Goal: Transaction & Acquisition: Book appointment/travel/reservation

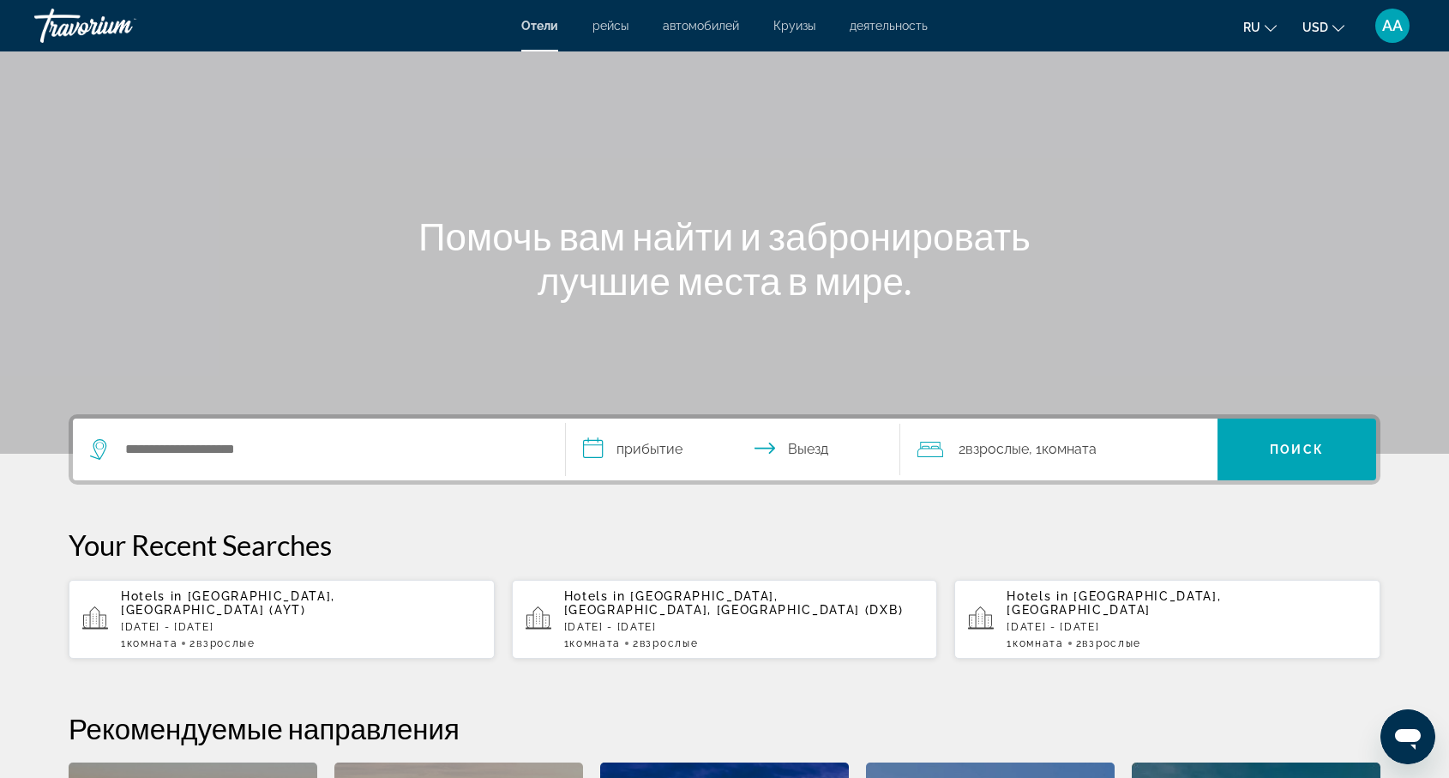
scroll to position [62, 0]
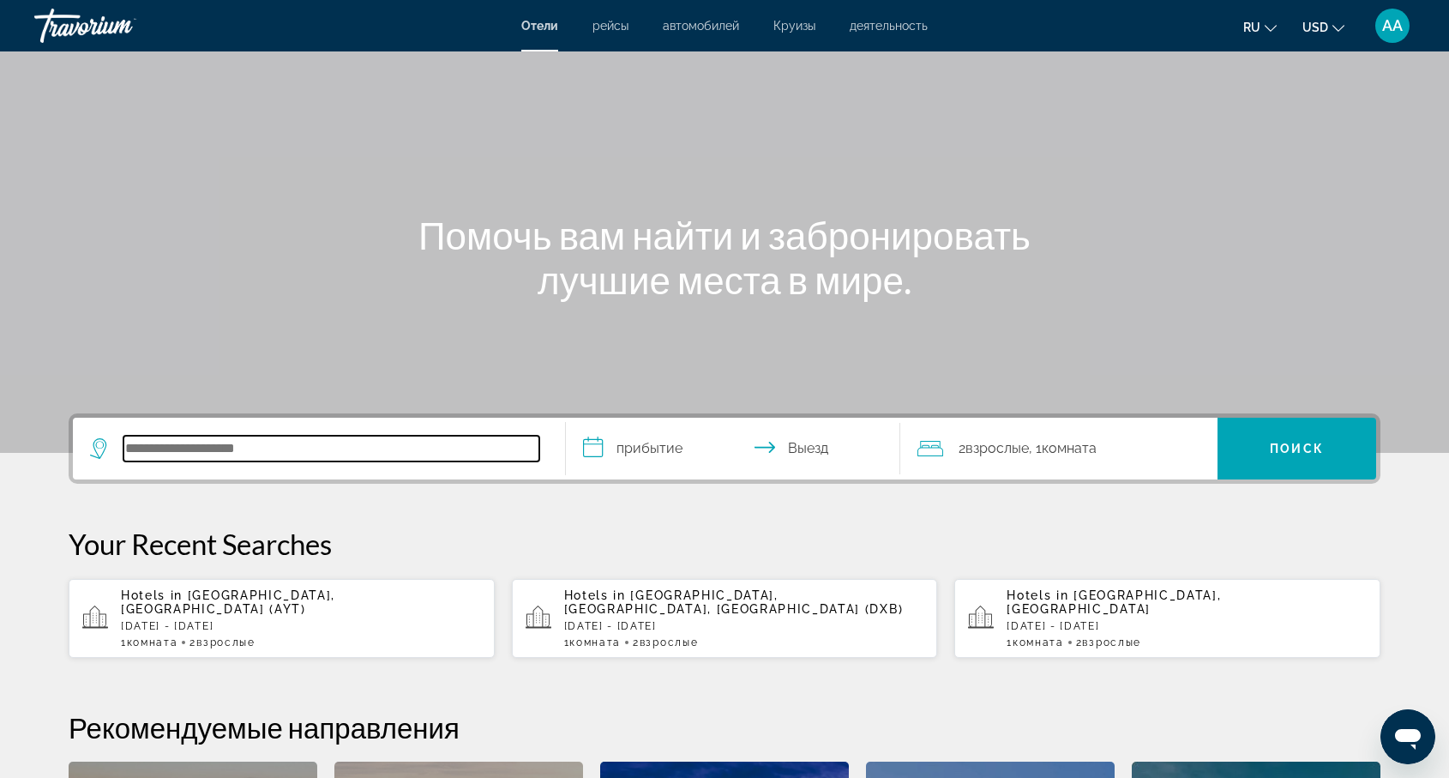
click at [153, 451] on input "Search hotel destination" at bounding box center [331, 449] width 416 height 26
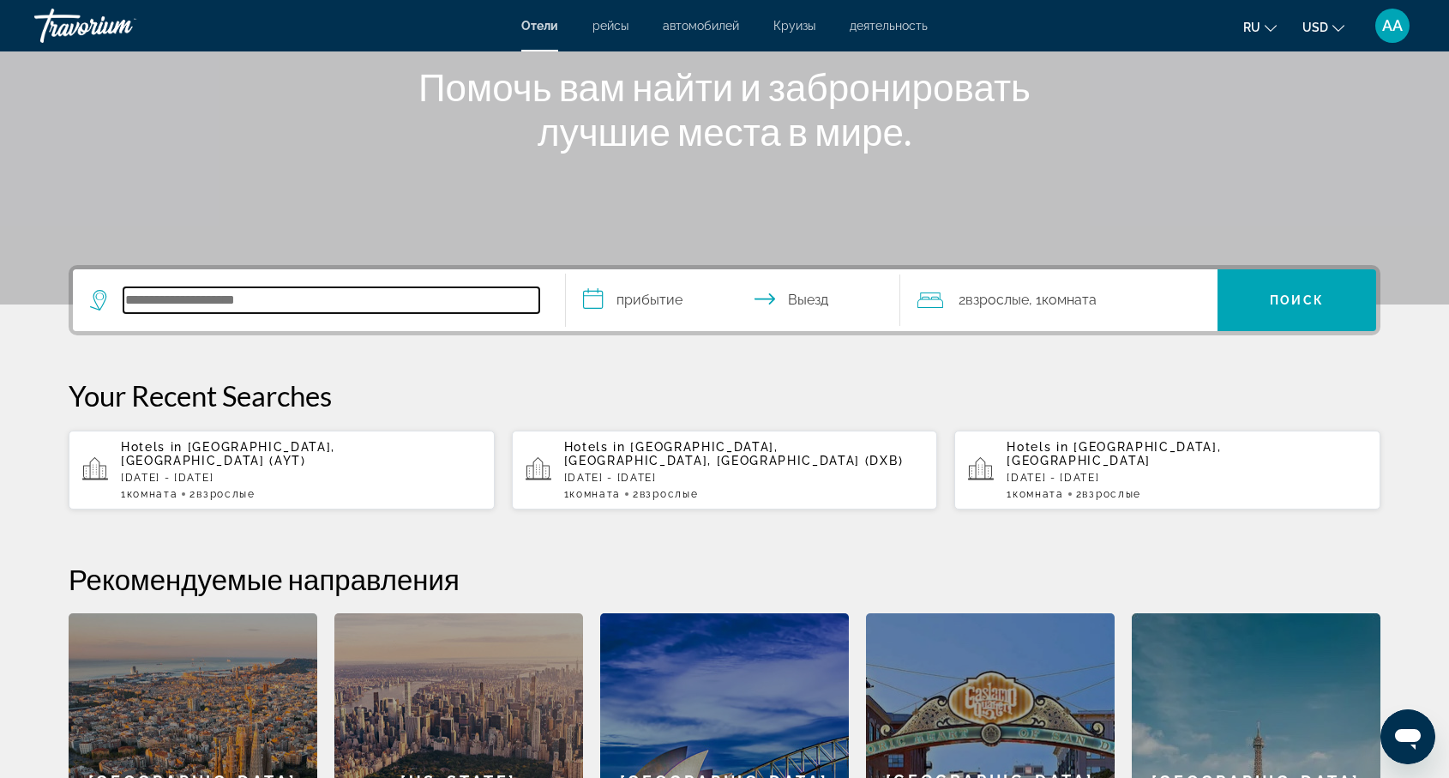
scroll to position [202, 0]
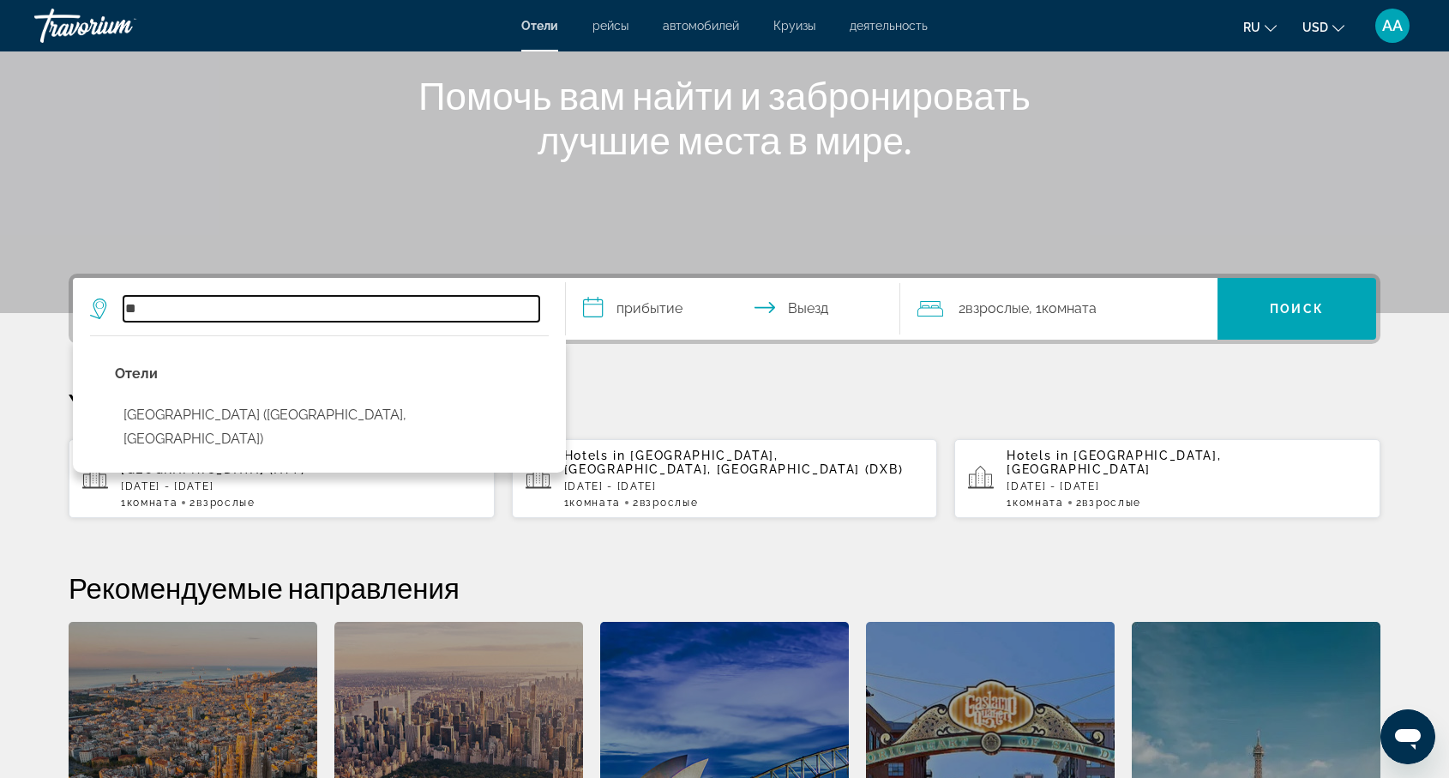
type input "*"
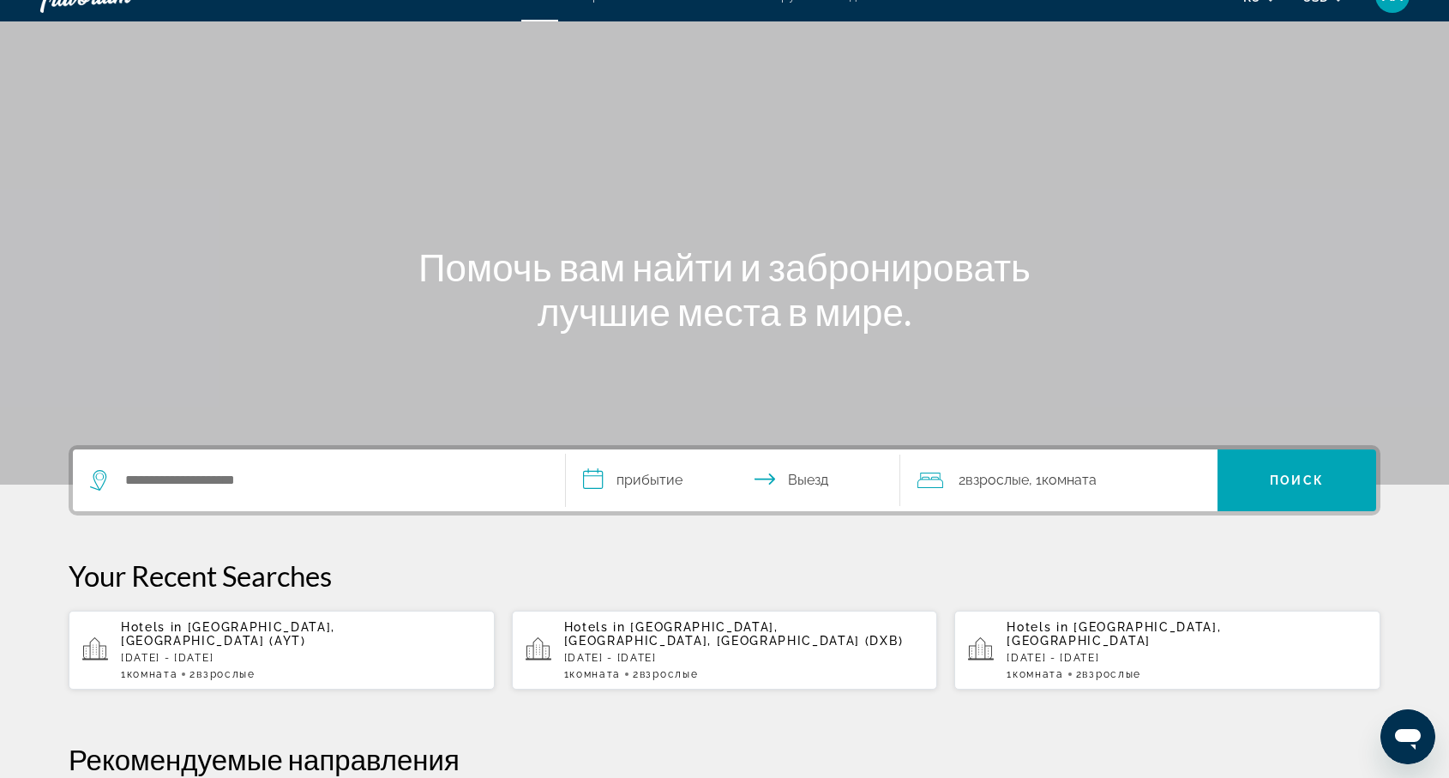
scroll to position [51, 0]
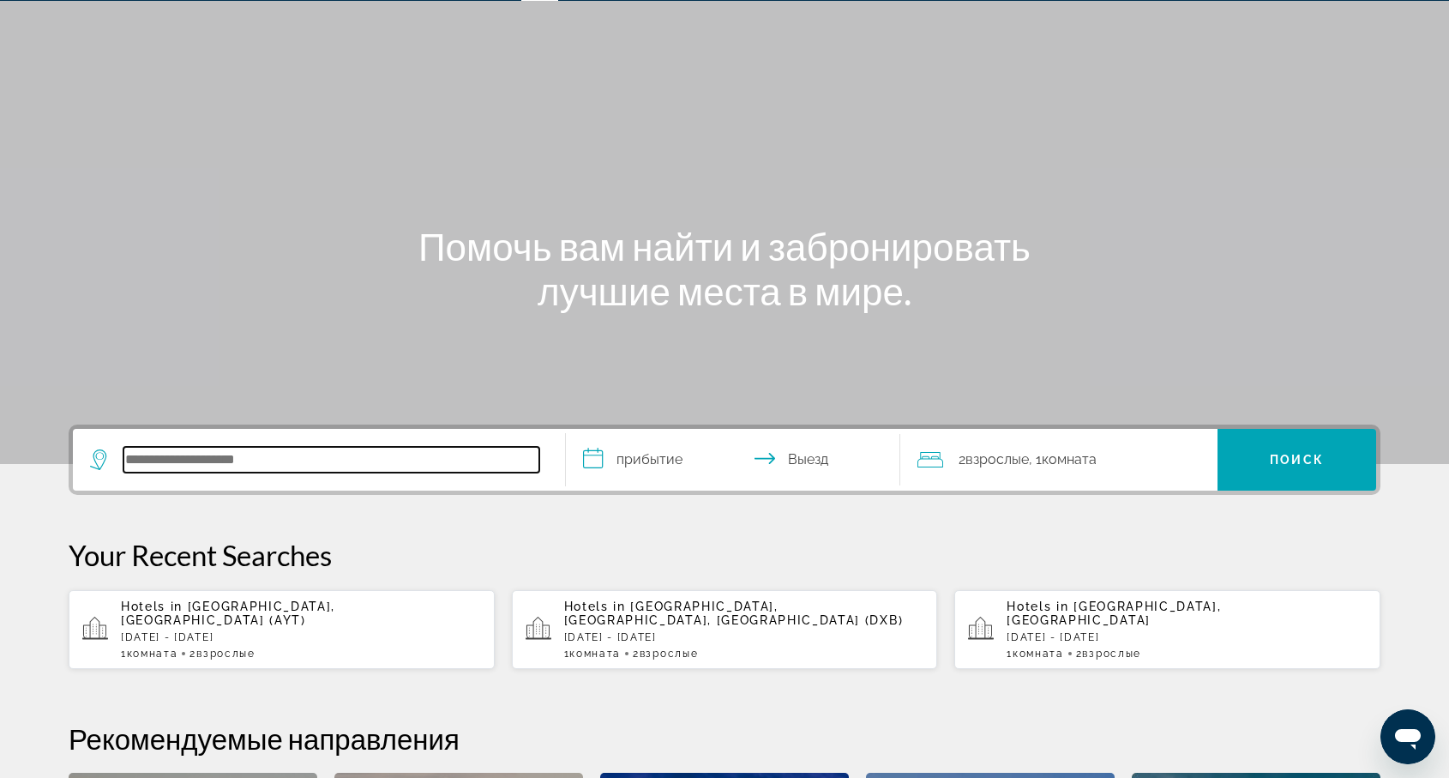
click at [238, 458] on input "Search hotel destination" at bounding box center [331, 460] width 416 height 26
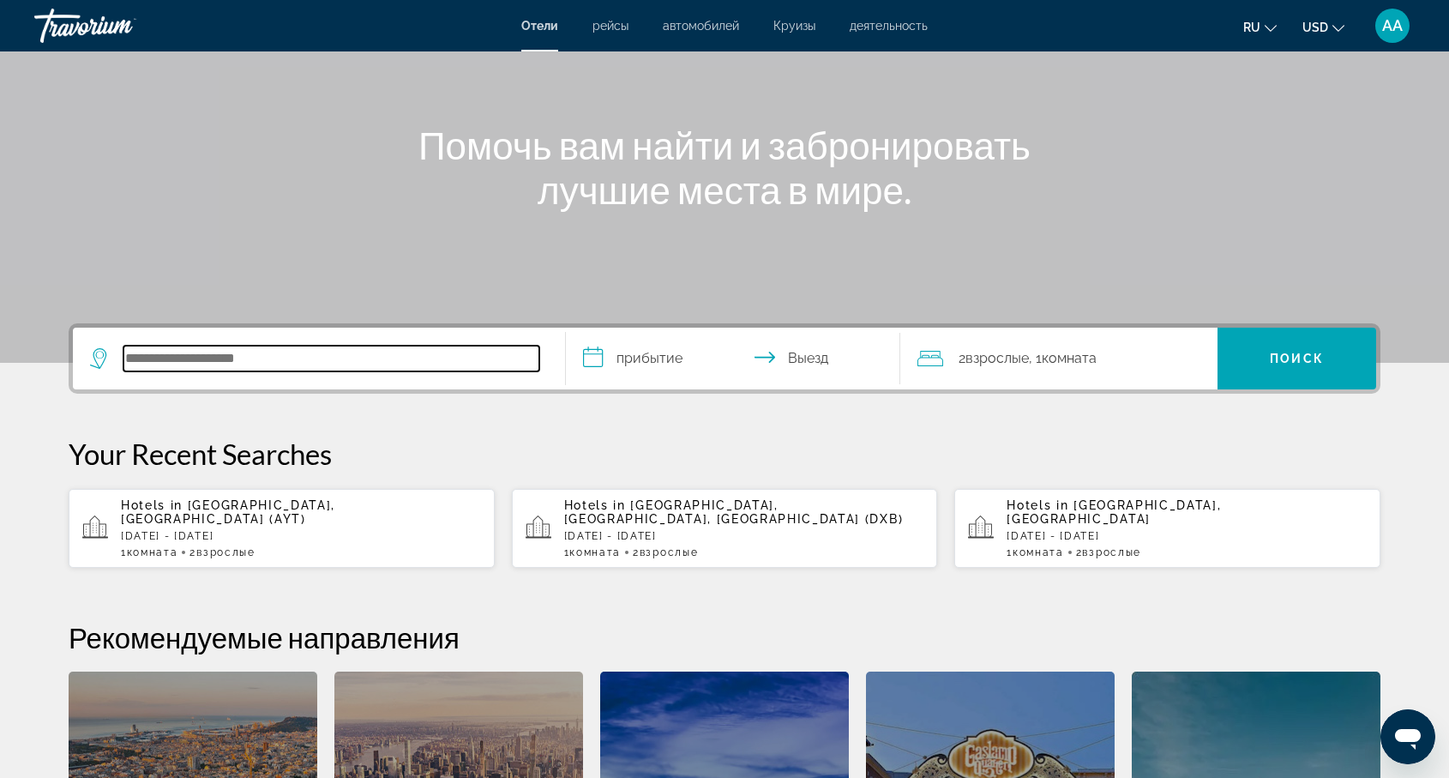
scroll to position [123, 0]
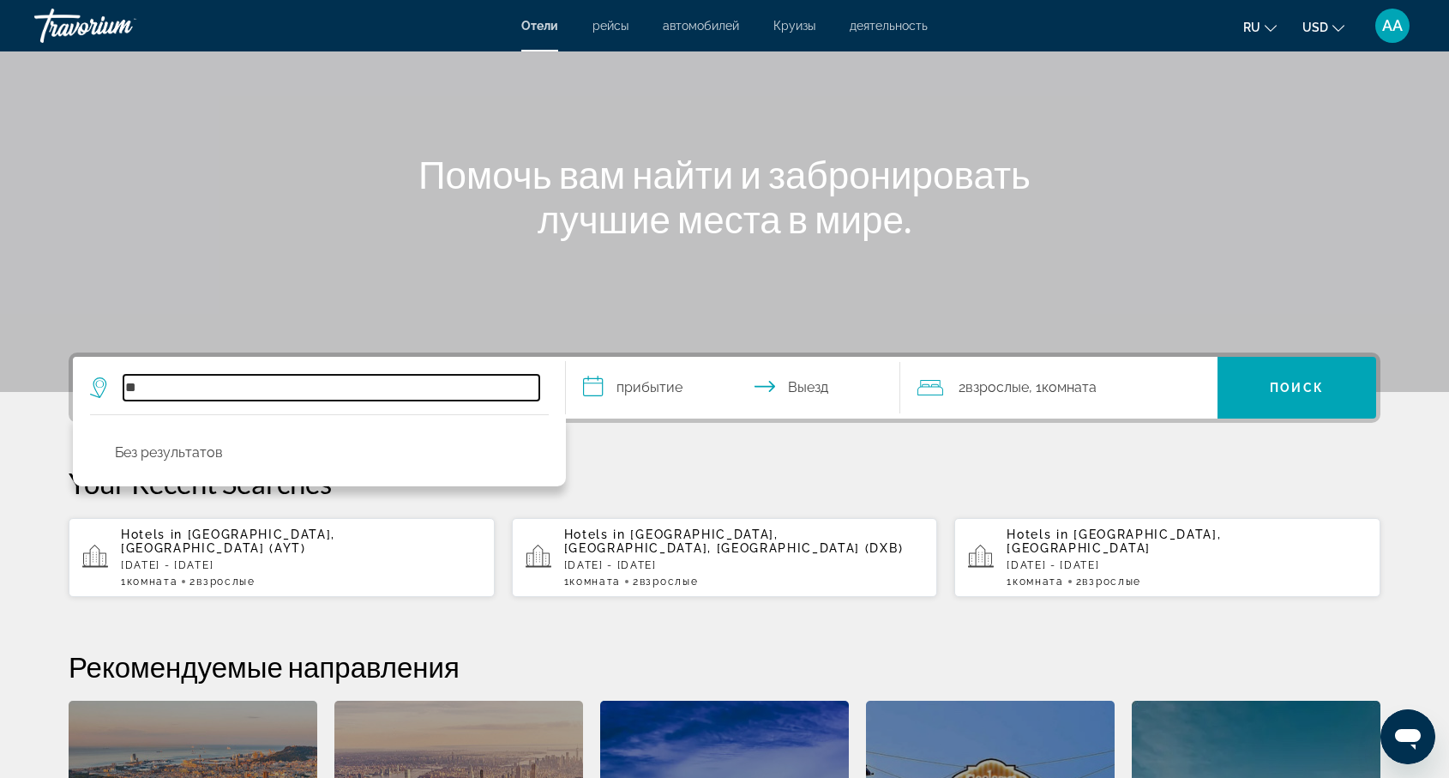
type input "*"
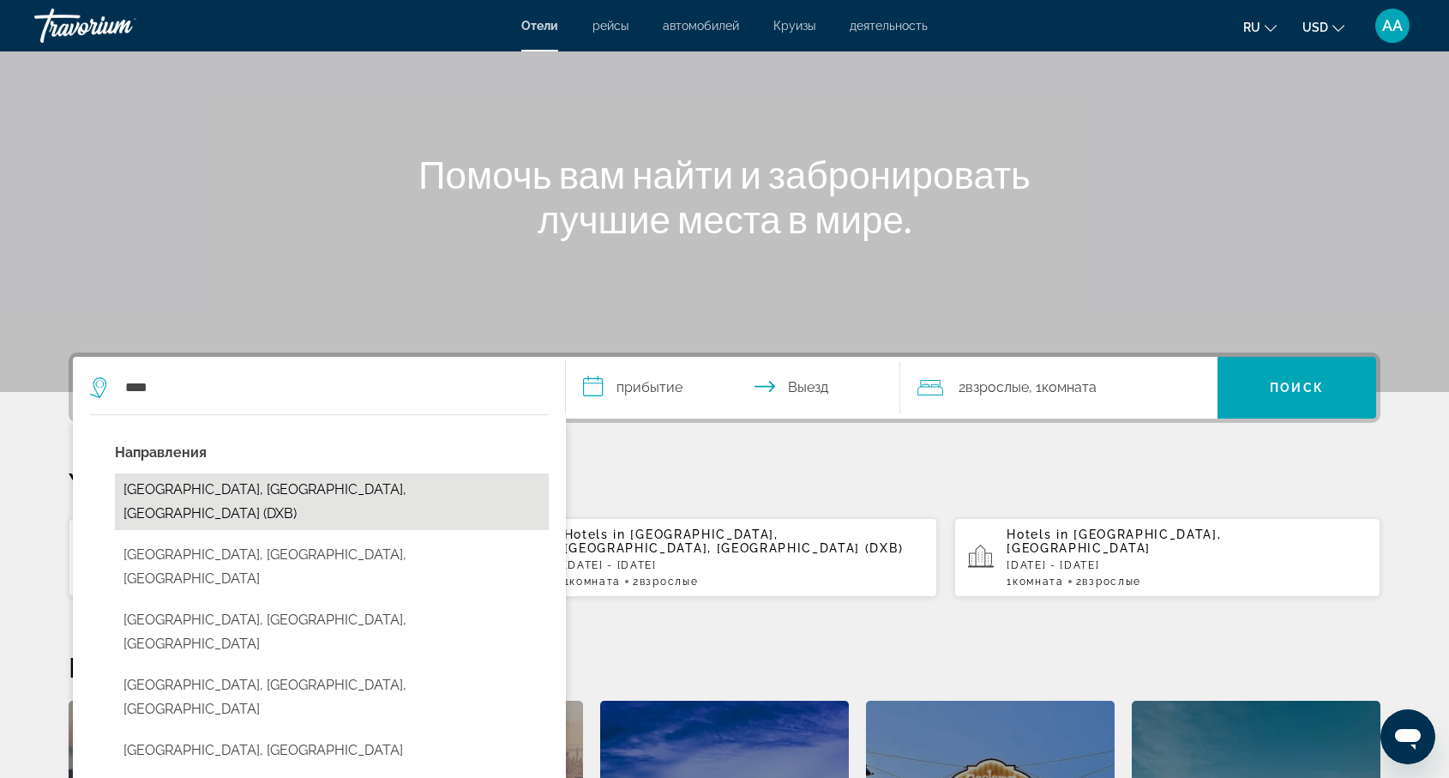
click at [257, 491] on button "[GEOGRAPHIC_DATA], [GEOGRAPHIC_DATA], [GEOGRAPHIC_DATA] (DXB)" at bounding box center [332, 501] width 434 height 57
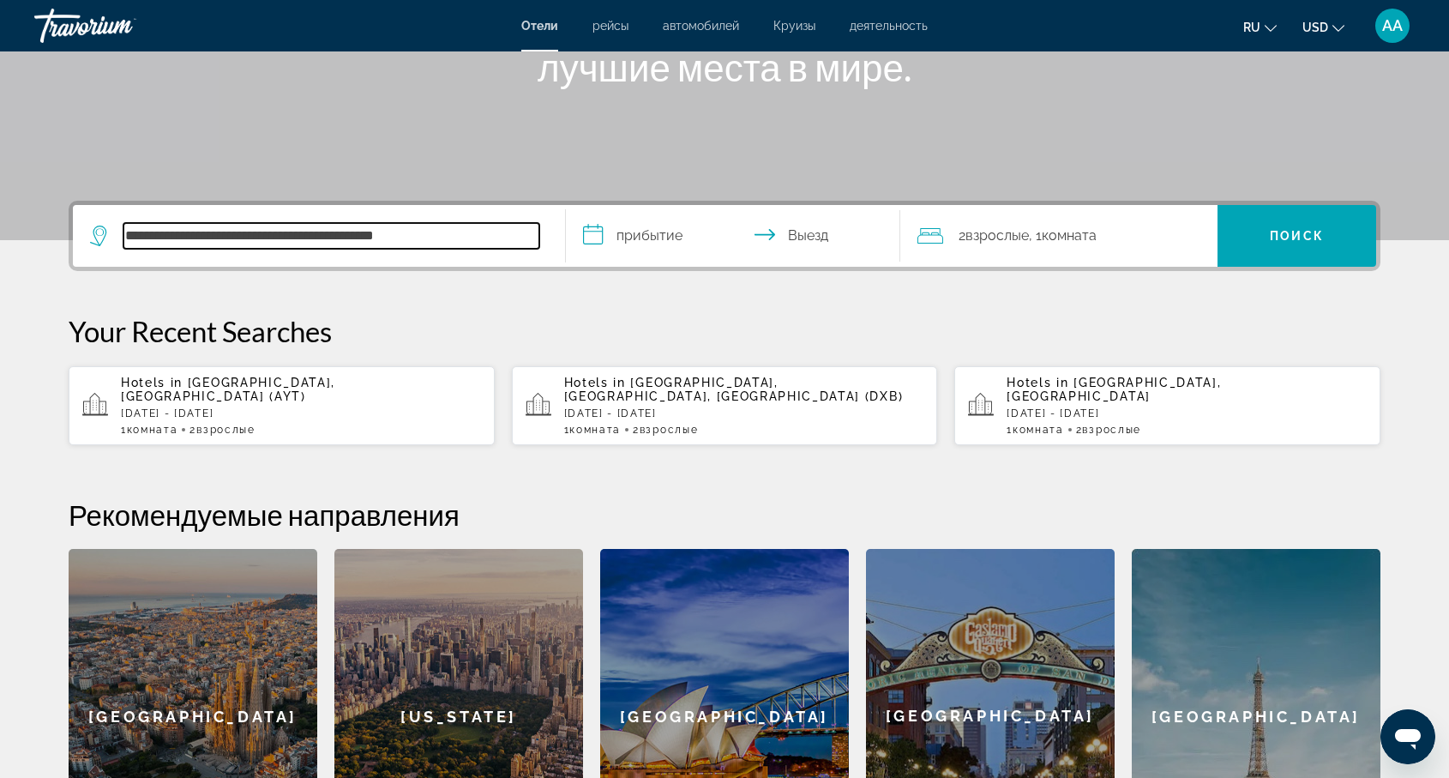
scroll to position [255, 0]
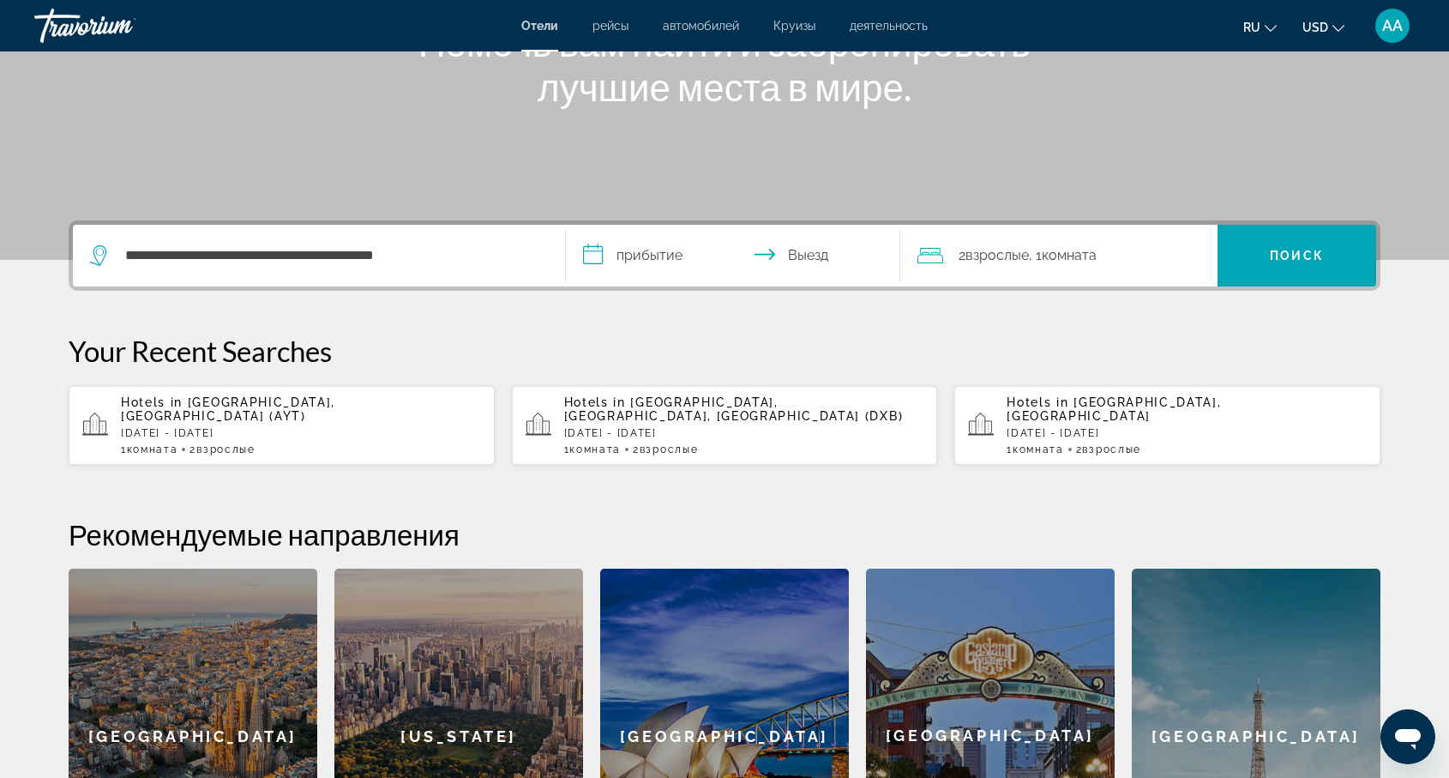
click at [632, 260] on input "**********" at bounding box center [736, 258] width 341 height 67
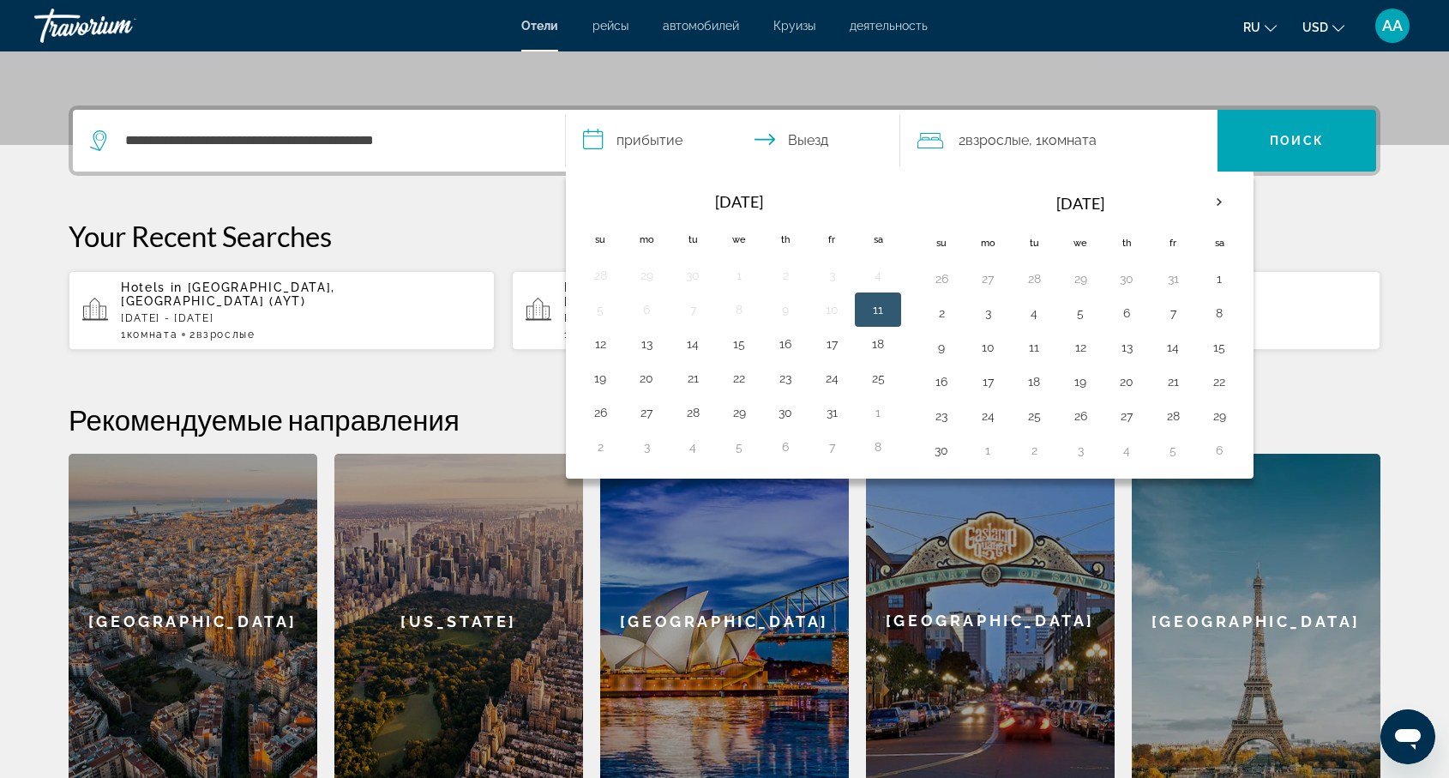
scroll to position [351, 0]
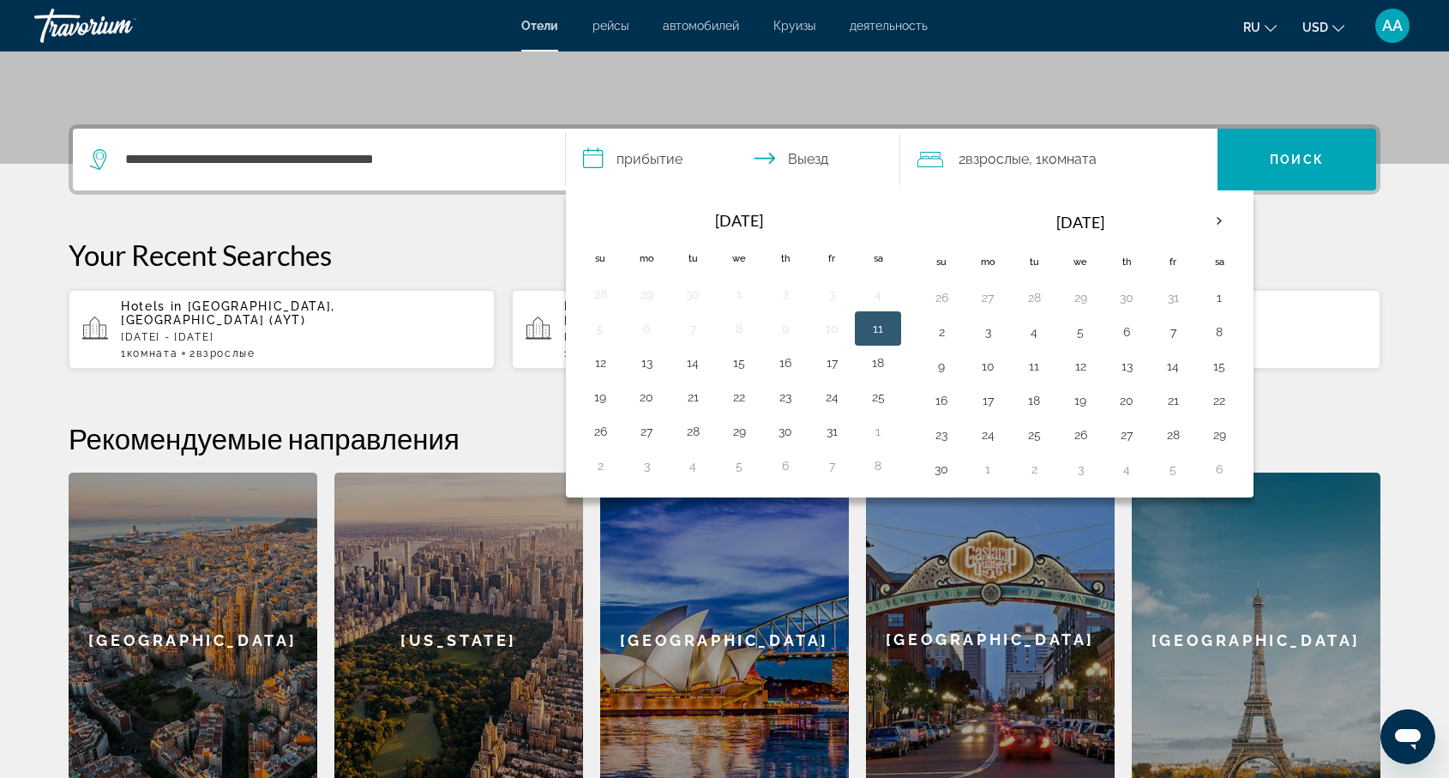
click at [488, 252] on p "Your Recent Searches" at bounding box center [725, 255] width 1312 height 34
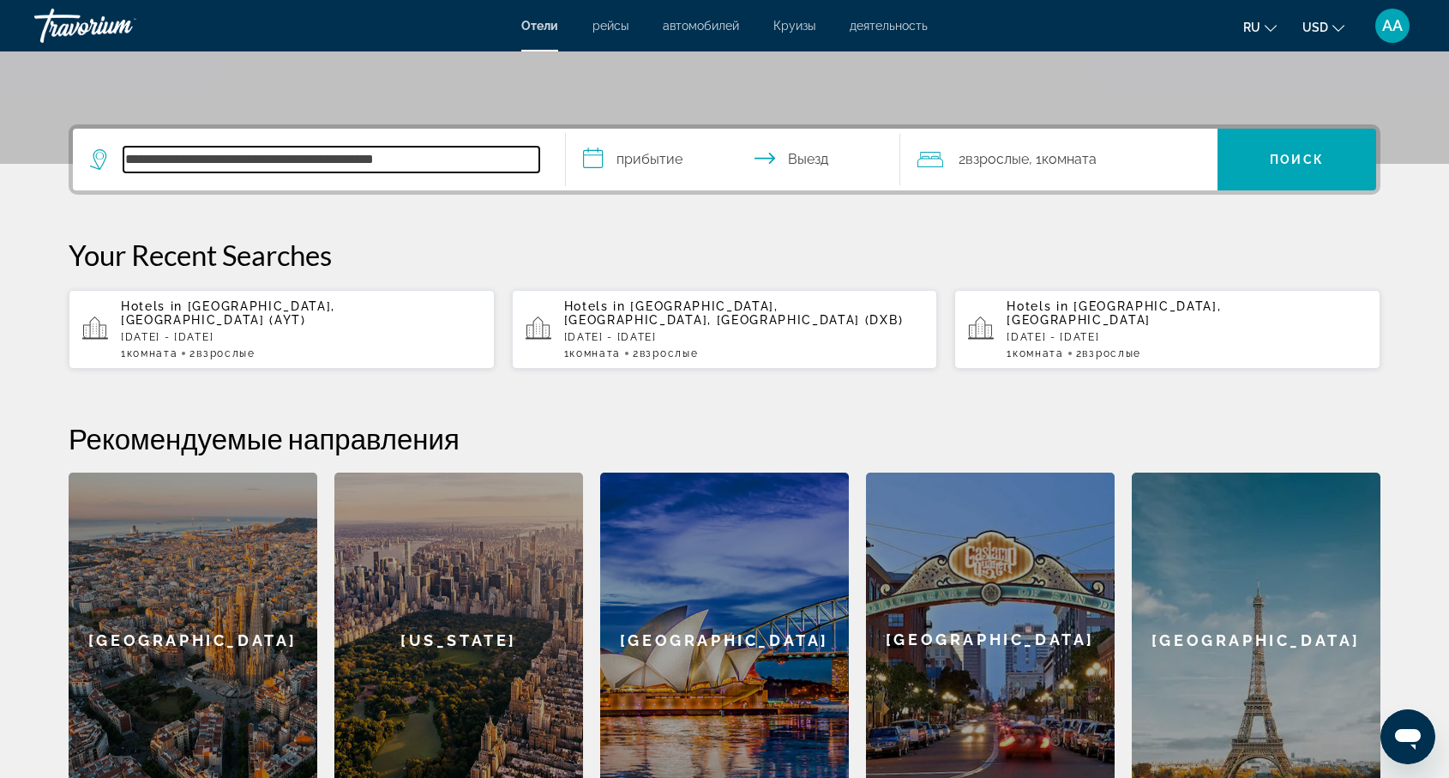
click at [460, 161] on input "**********" at bounding box center [331, 160] width 416 height 26
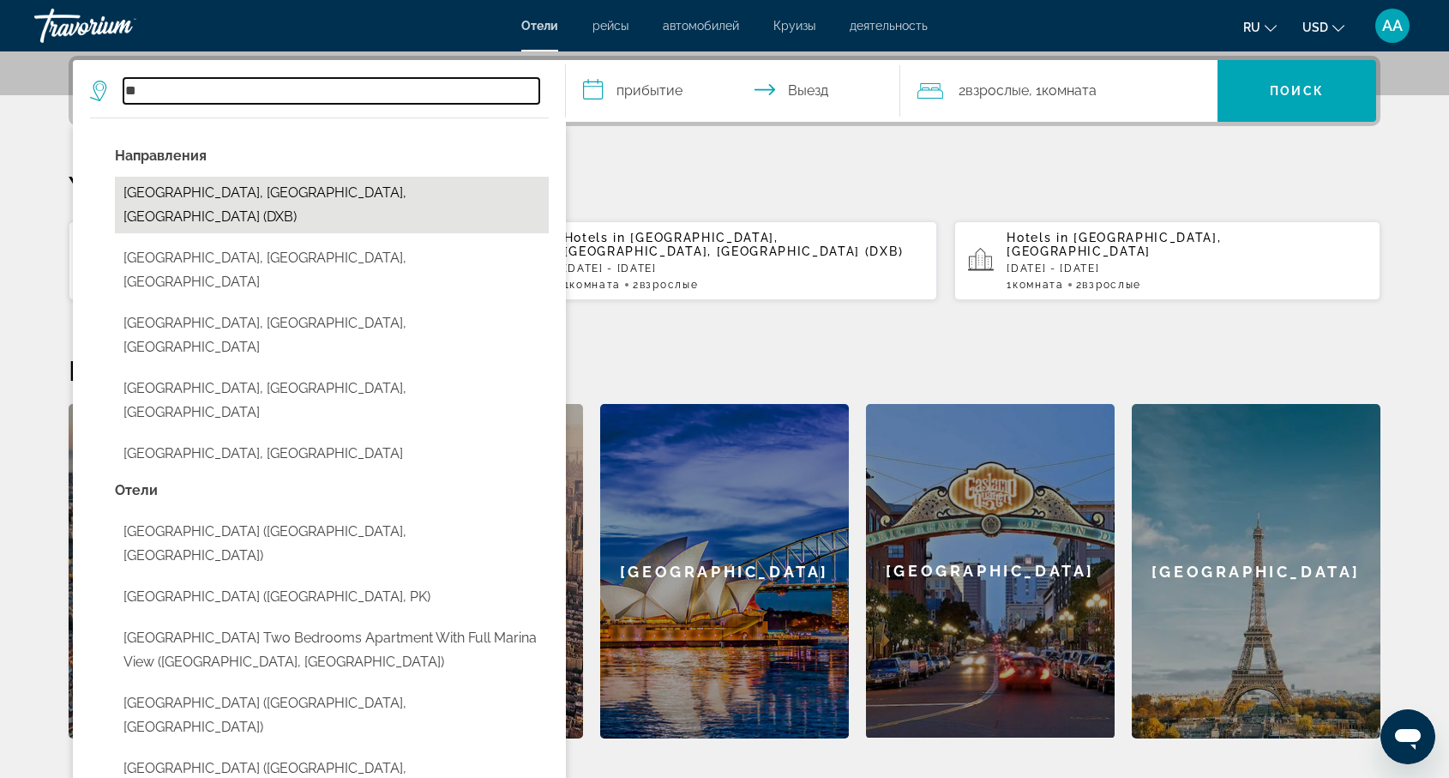
type input "*"
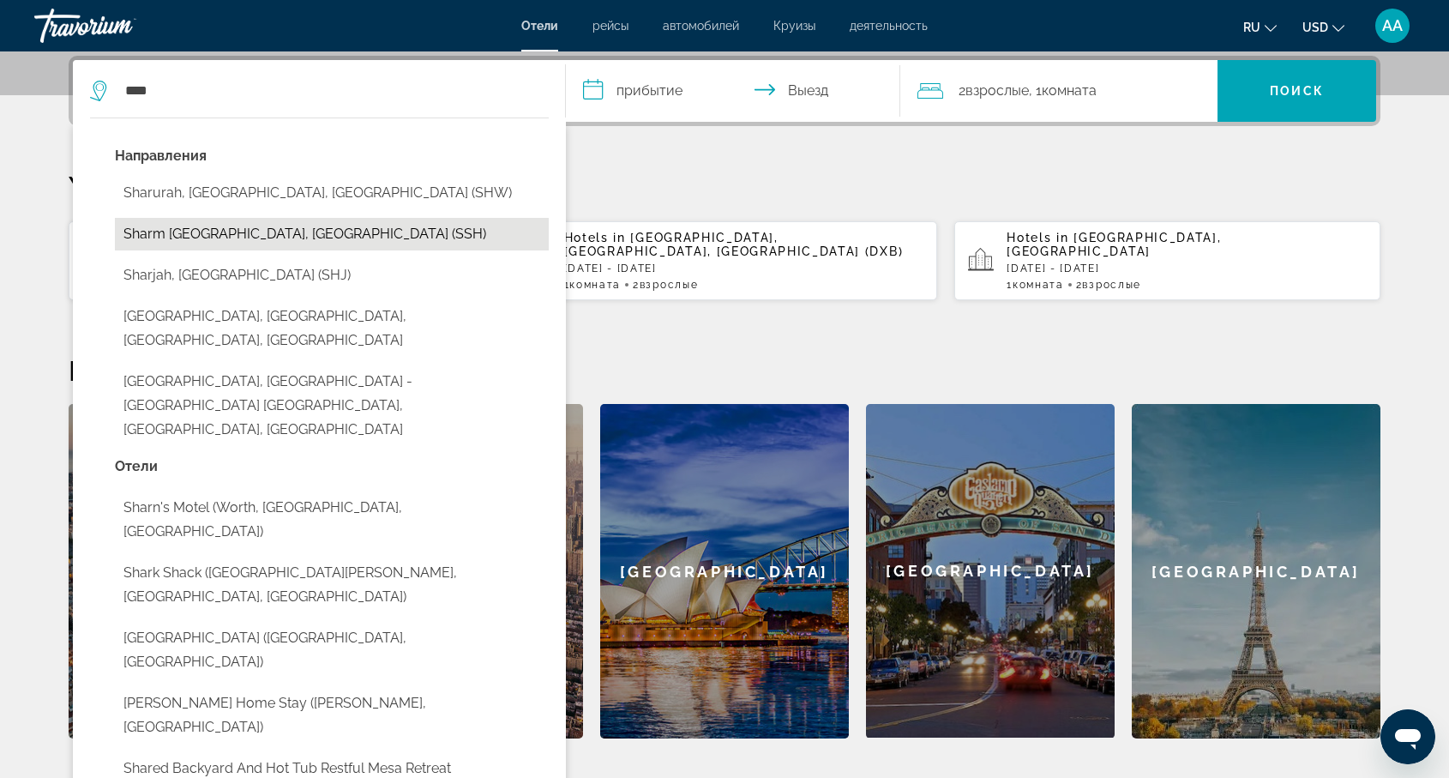
drag, startPoint x: 460, startPoint y: 178, endPoint x: 220, endPoint y: 231, distance: 245.7
click at [220, 231] on button "Sharm [GEOGRAPHIC_DATA], [GEOGRAPHIC_DATA] (SSH)" at bounding box center [332, 234] width 434 height 33
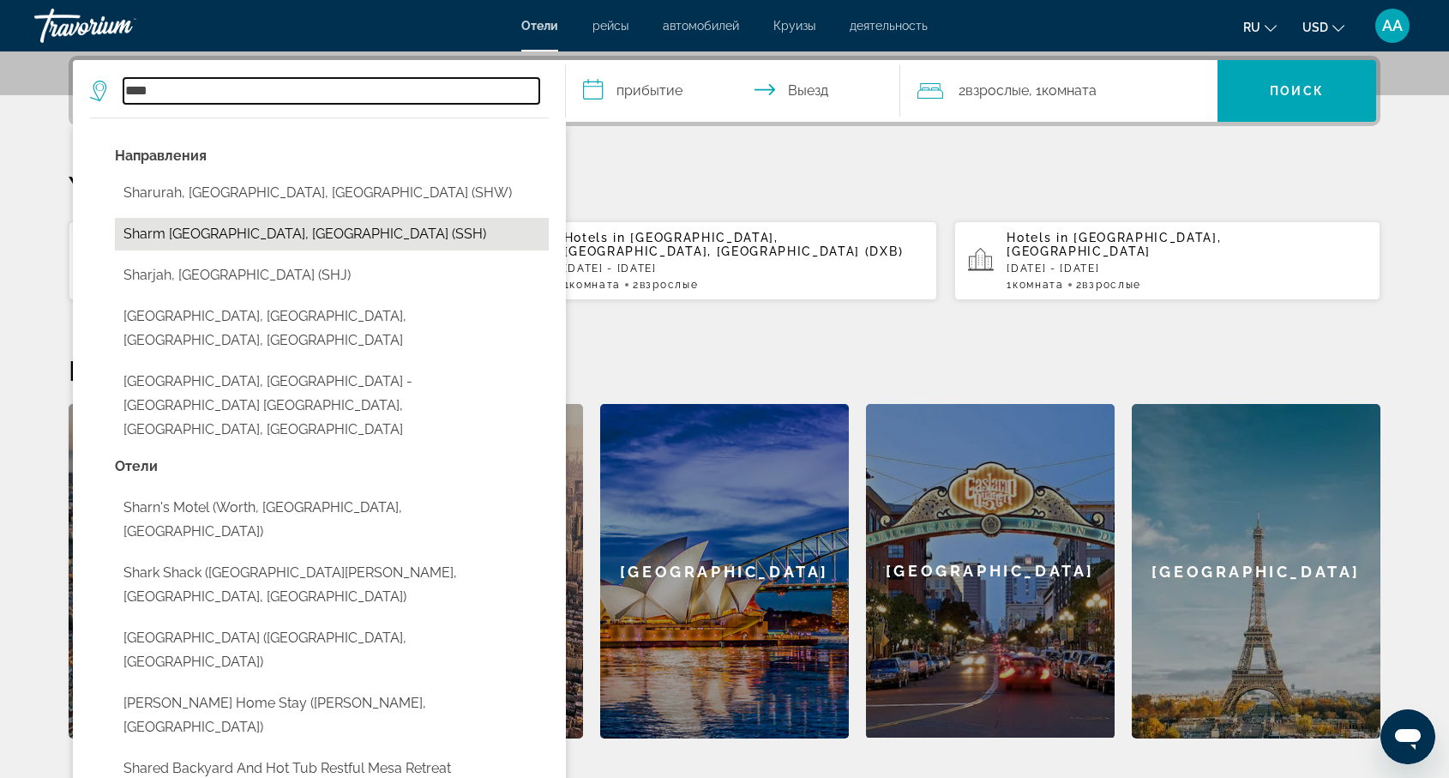
type input "**********"
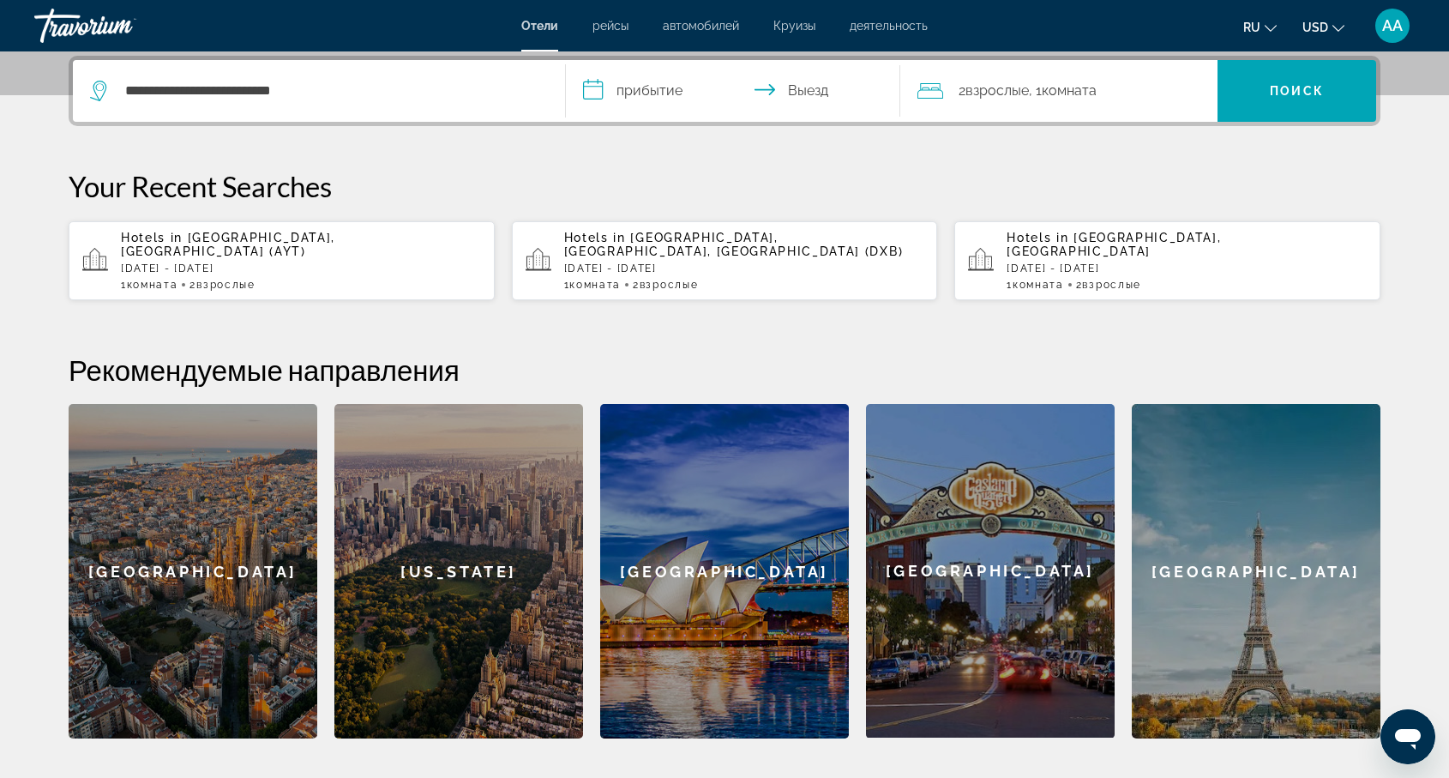
click at [611, 85] on input "**********" at bounding box center [736, 93] width 341 height 67
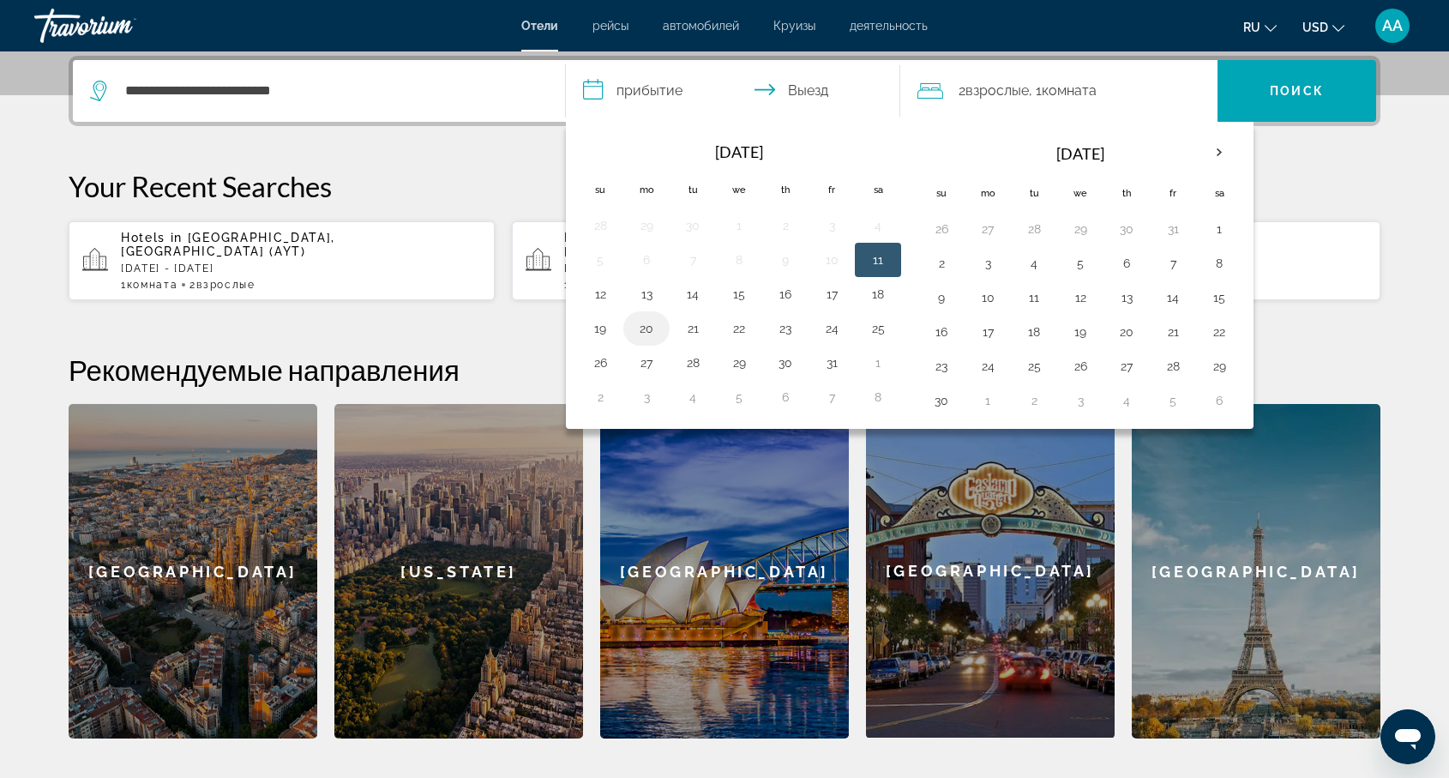
click at [640, 330] on button "20" at bounding box center [646, 328] width 27 height 24
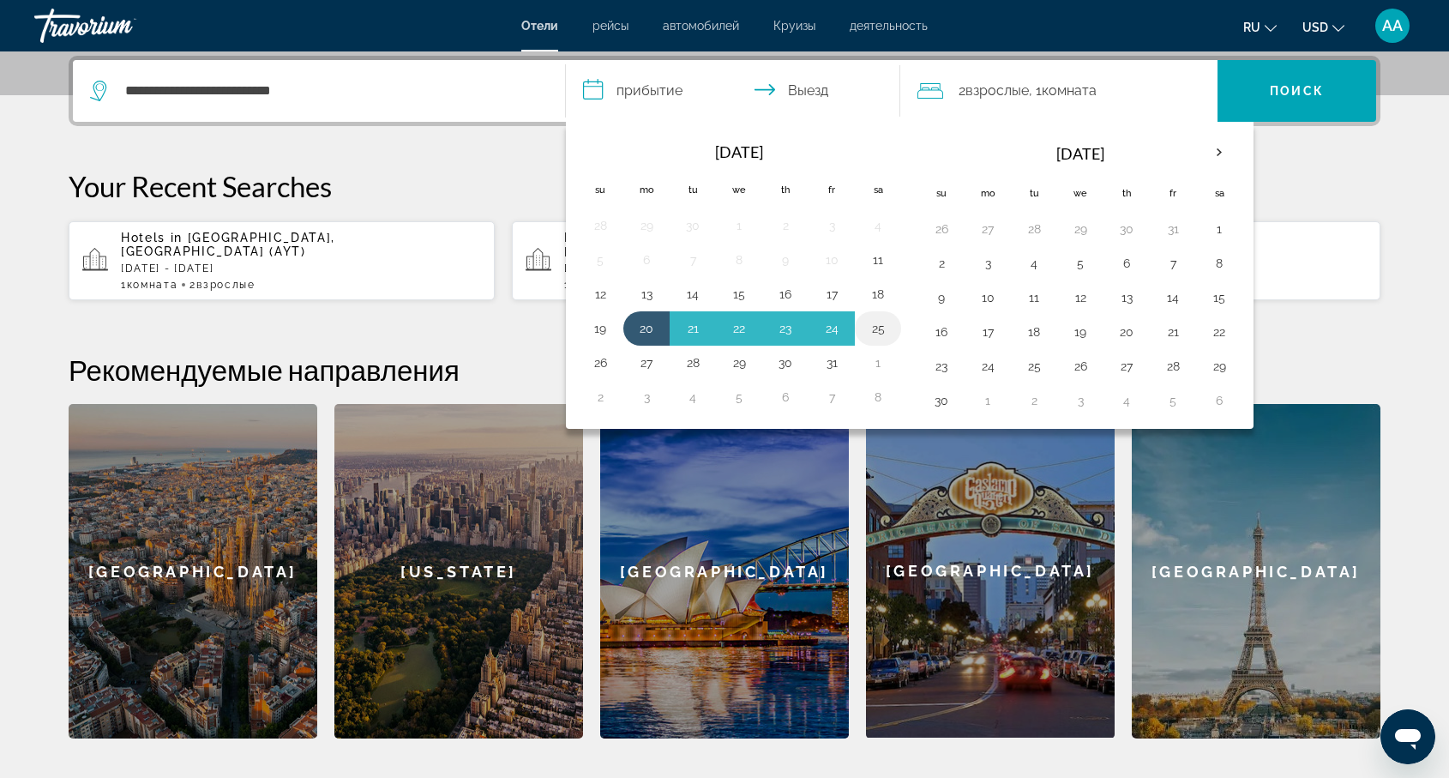
click at [881, 326] on button "25" at bounding box center [877, 328] width 27 height 24
type input "**********"
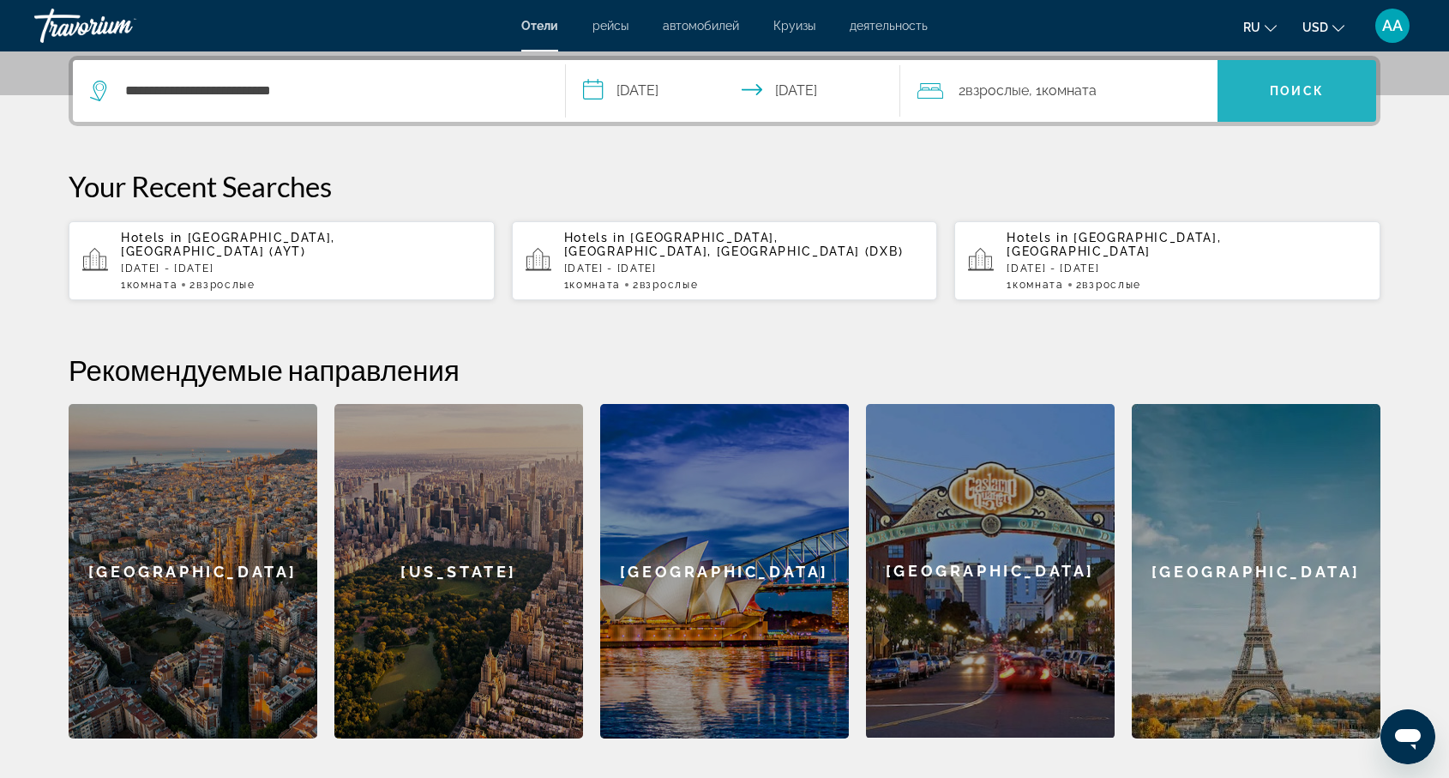
click at [1304, 87] on span "Поиск" at bounding box center [1297, 91] width 54 height 14
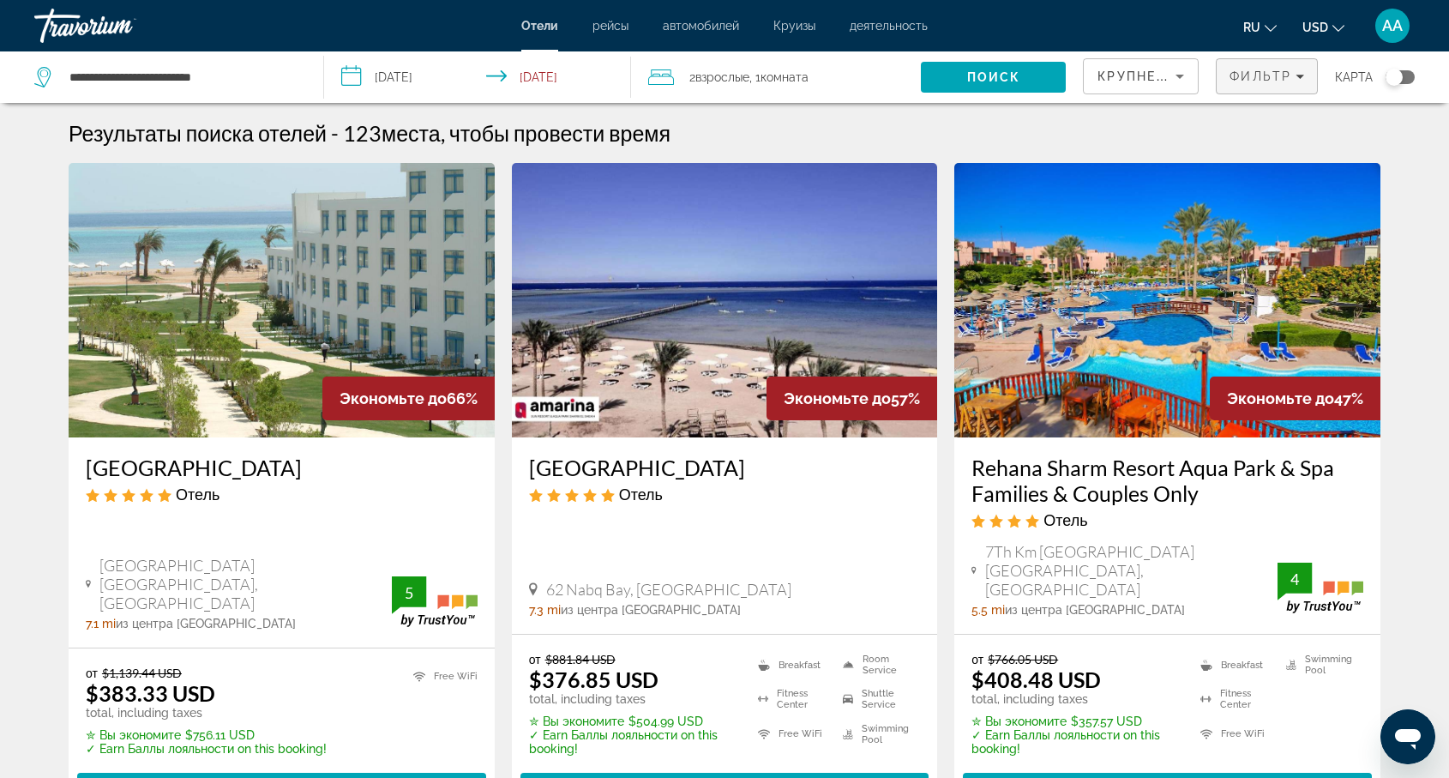
click at [1310, 78] on span "Filters" at bounding box center [1267, 76] width 100 height 41
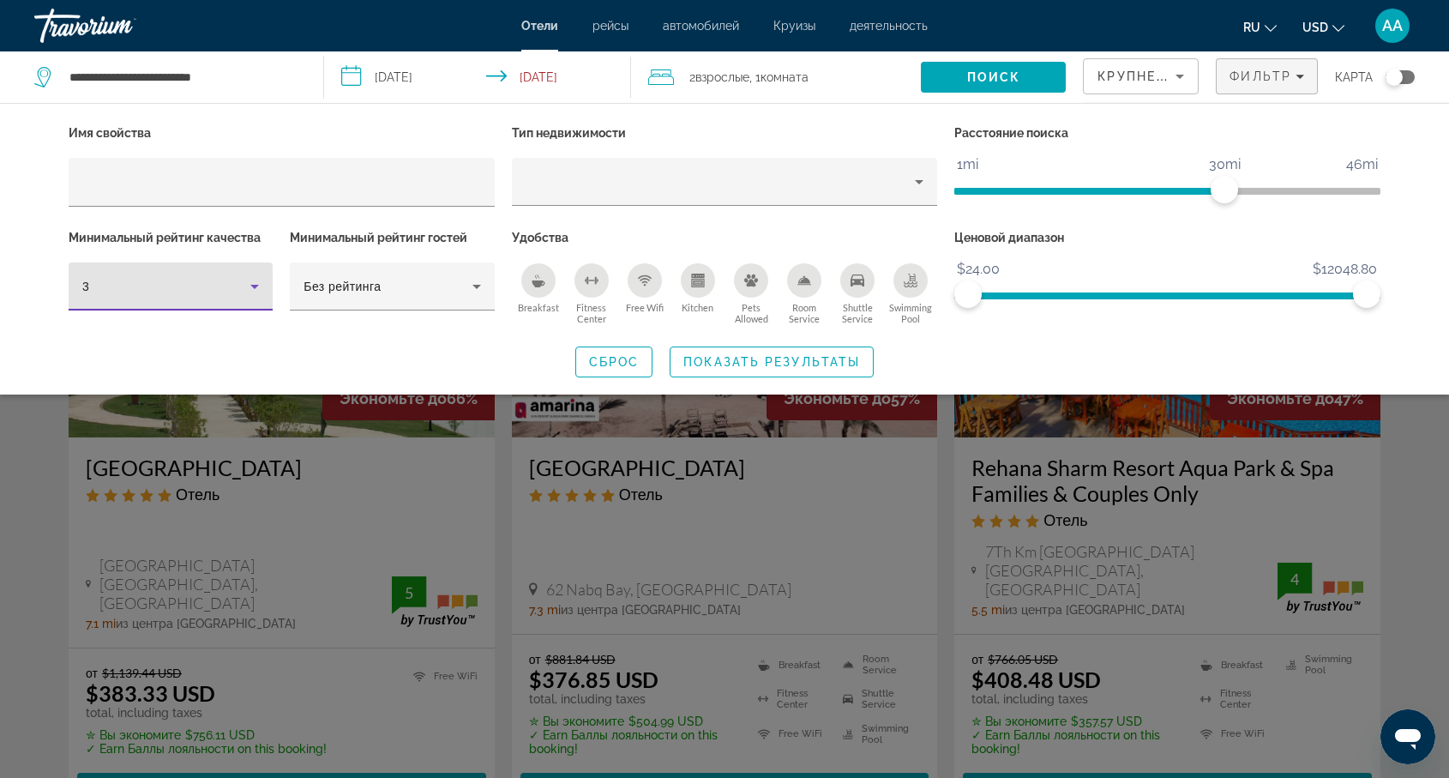
click at [252, 284] on icon "Hotel Filters" at bounding box center [254, 286] width 21 height 21
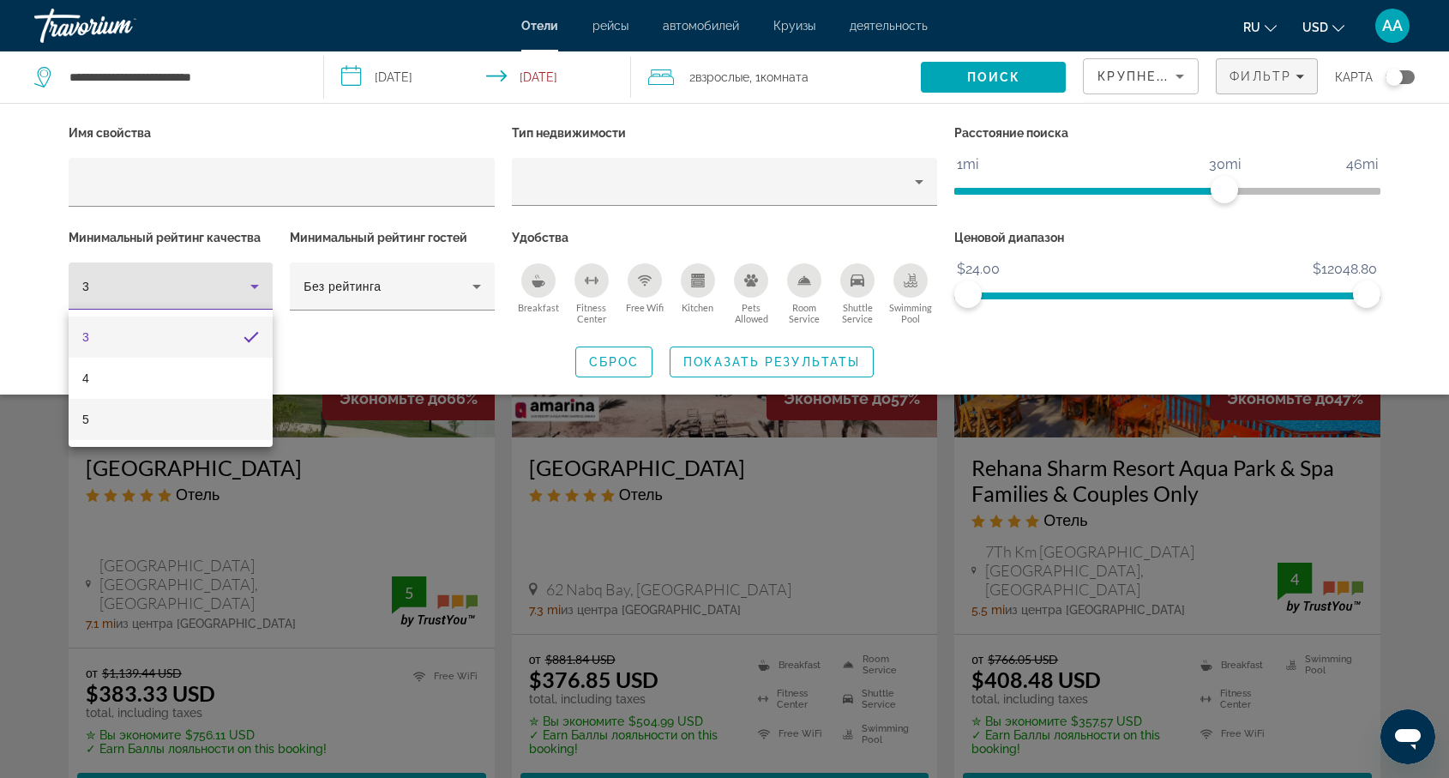
click at [141, 419] on mat-option "5" at bounding box center [171, 419] width 204 height 41
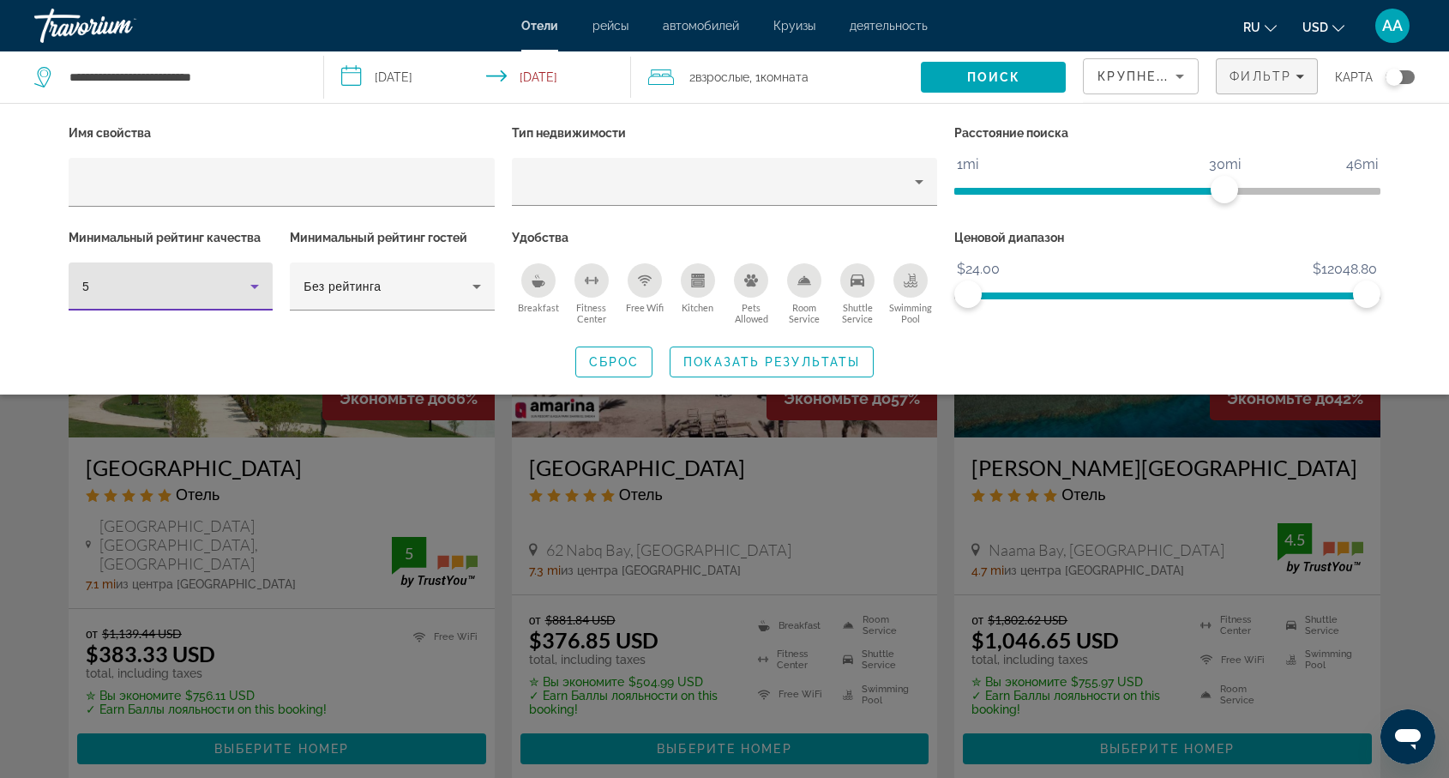
click at [503, 566] on div "Search widget" at bounding box center [724, 517] width 1449 height 520
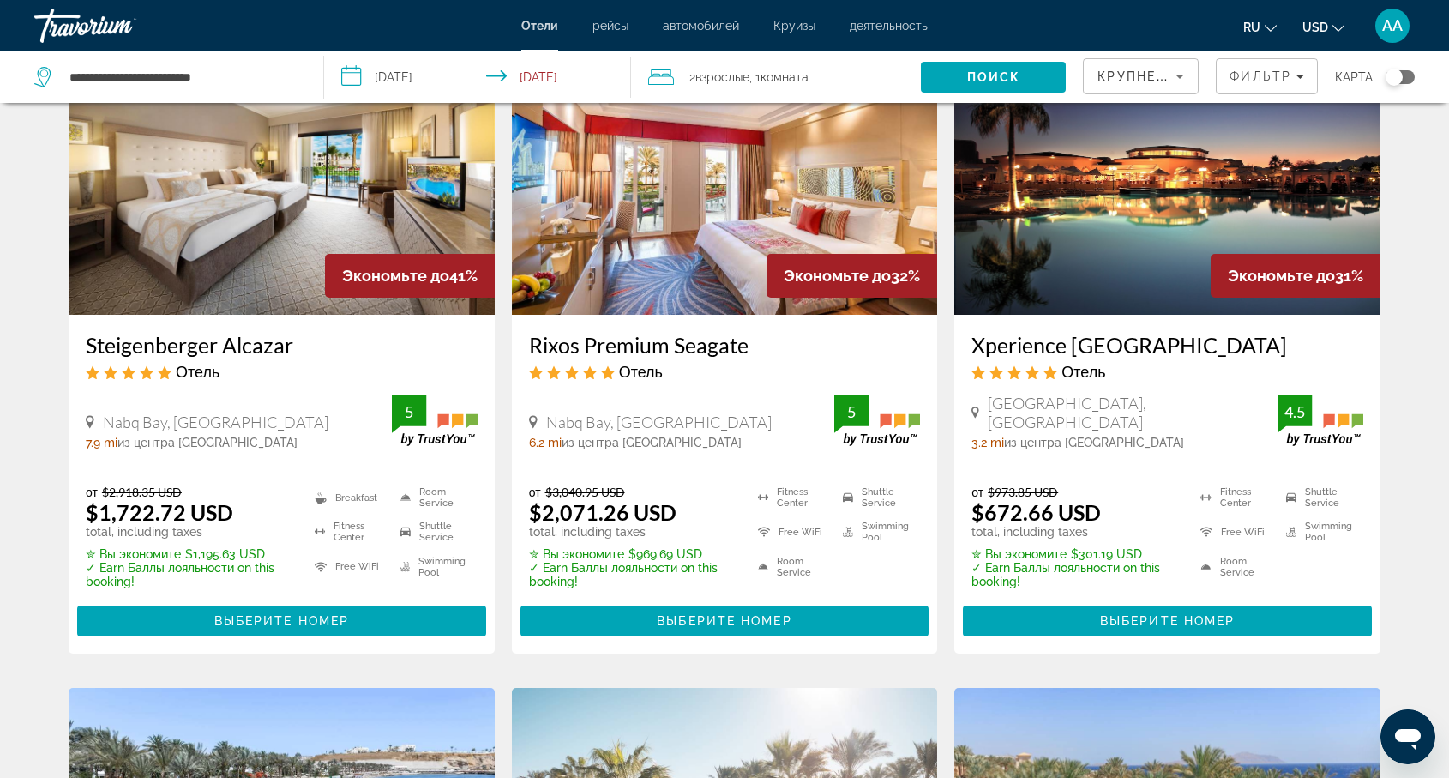
scroll to position [773, 0]
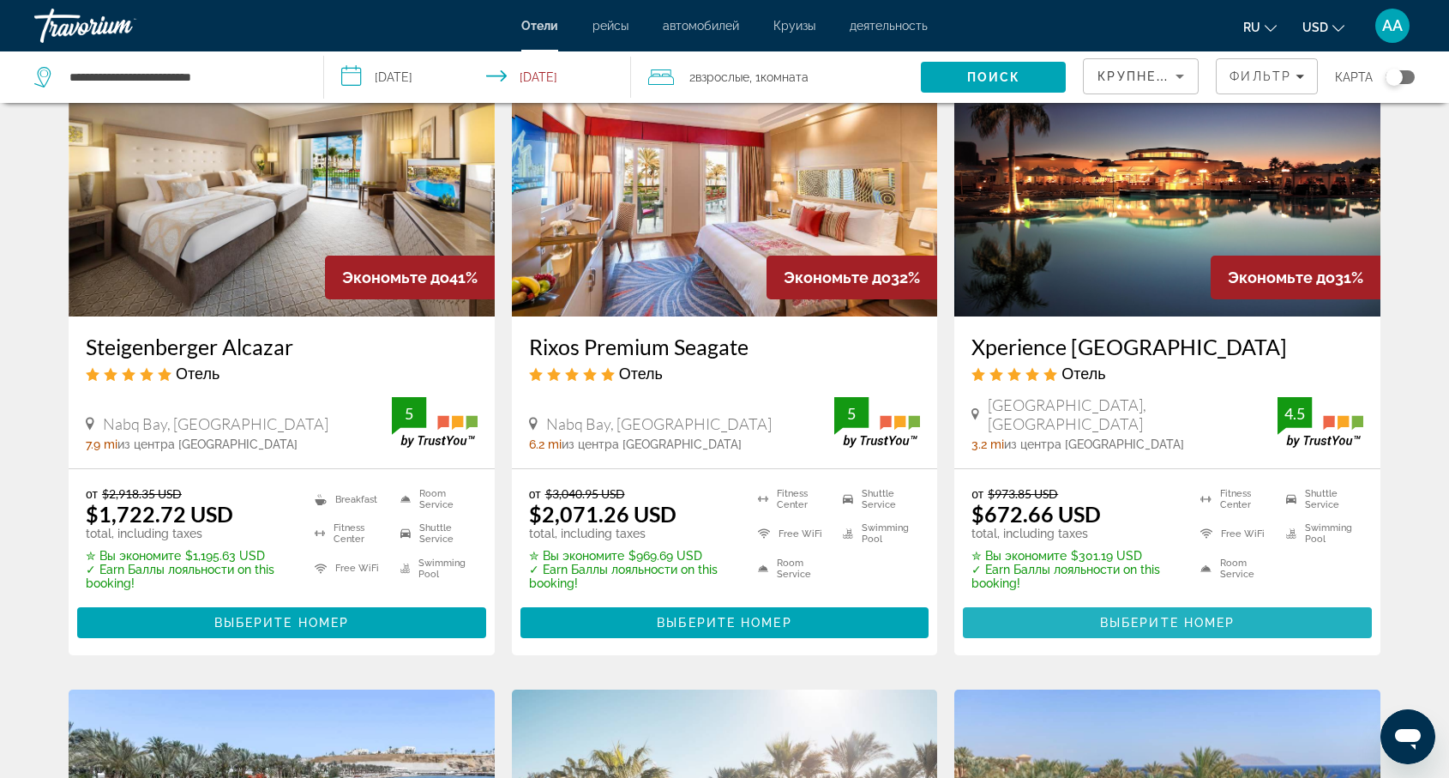
click at [1152, 616] on span "Выберите номер" at bounding box center [1167, 623] width 135 height 14
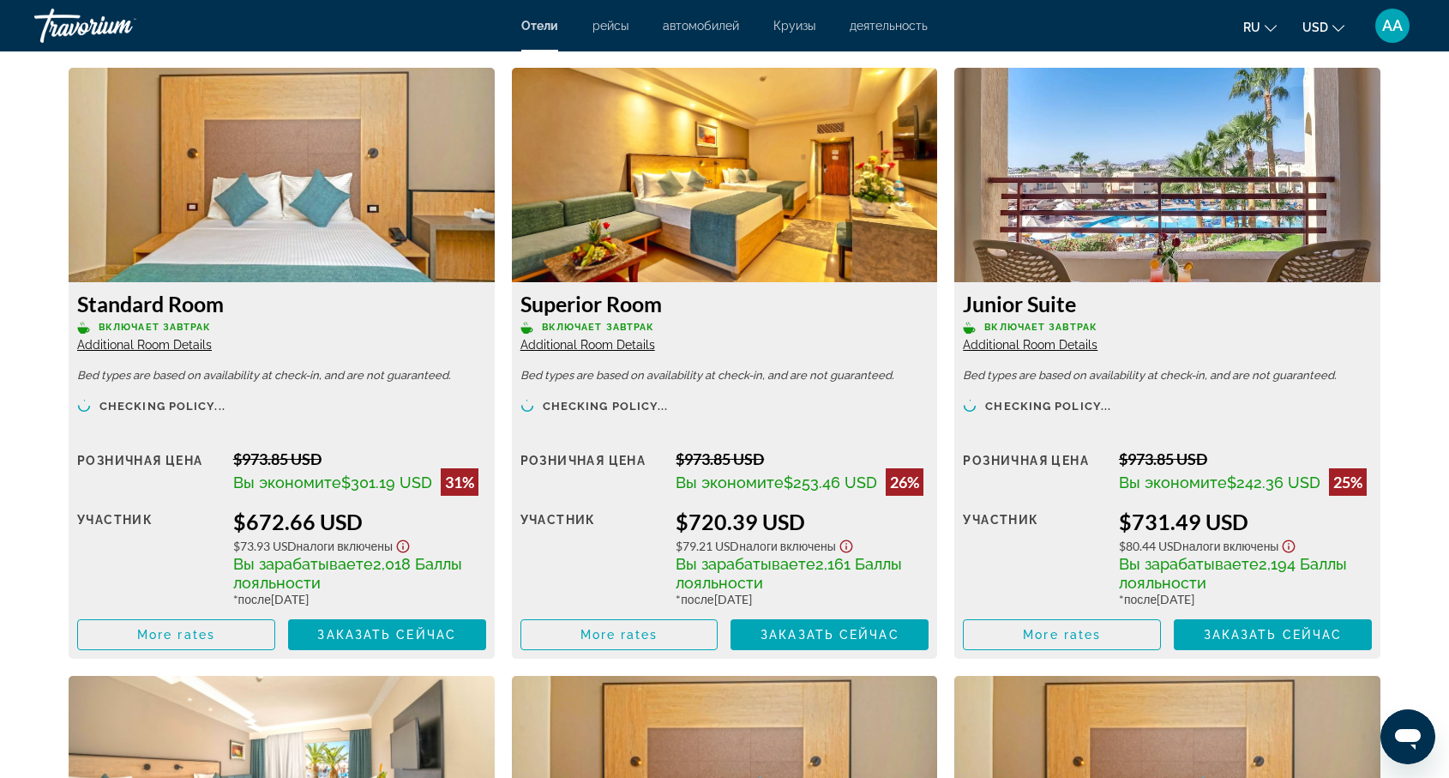
scroll to position [2308, 0]
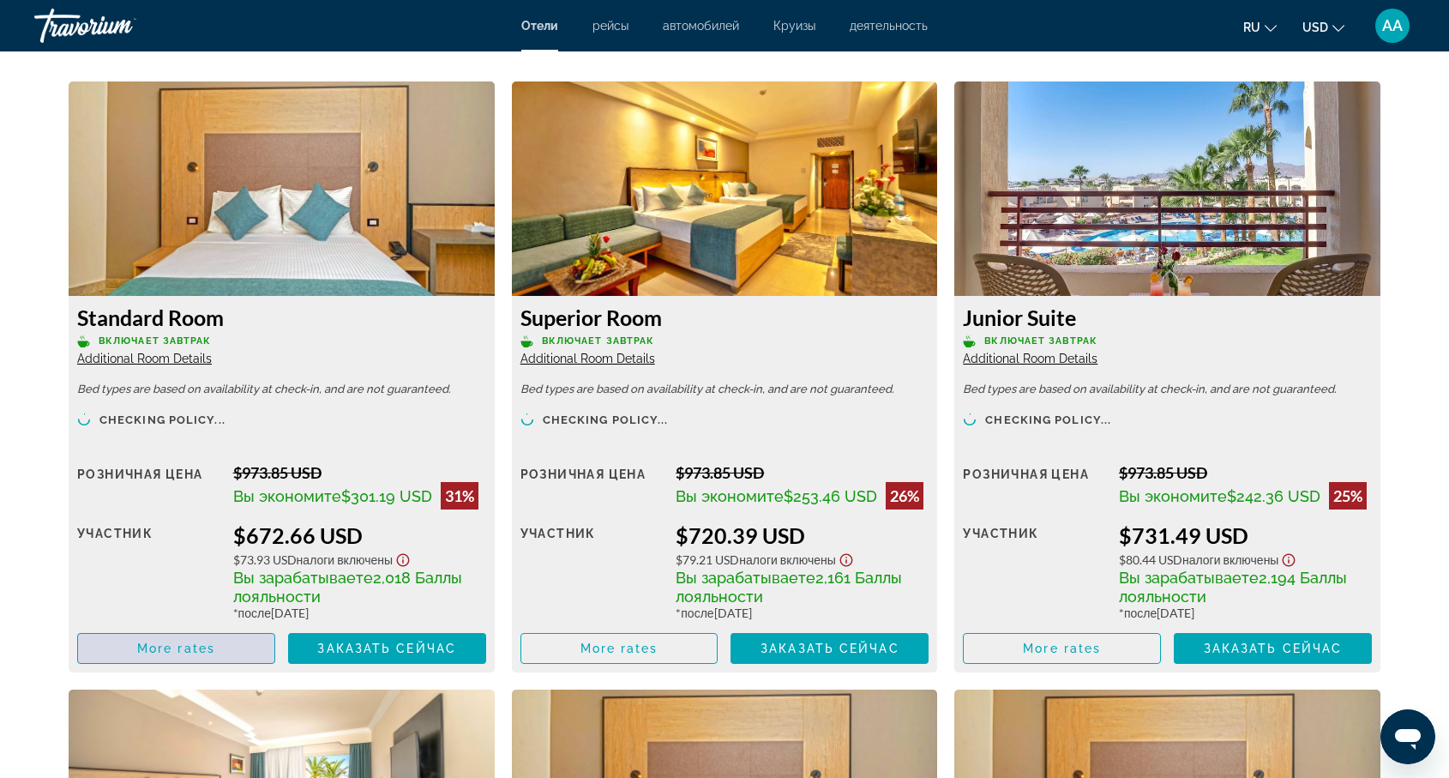
click at [165, 653] on span "More rates" at bounding box center [176, 648] width 78 height 14
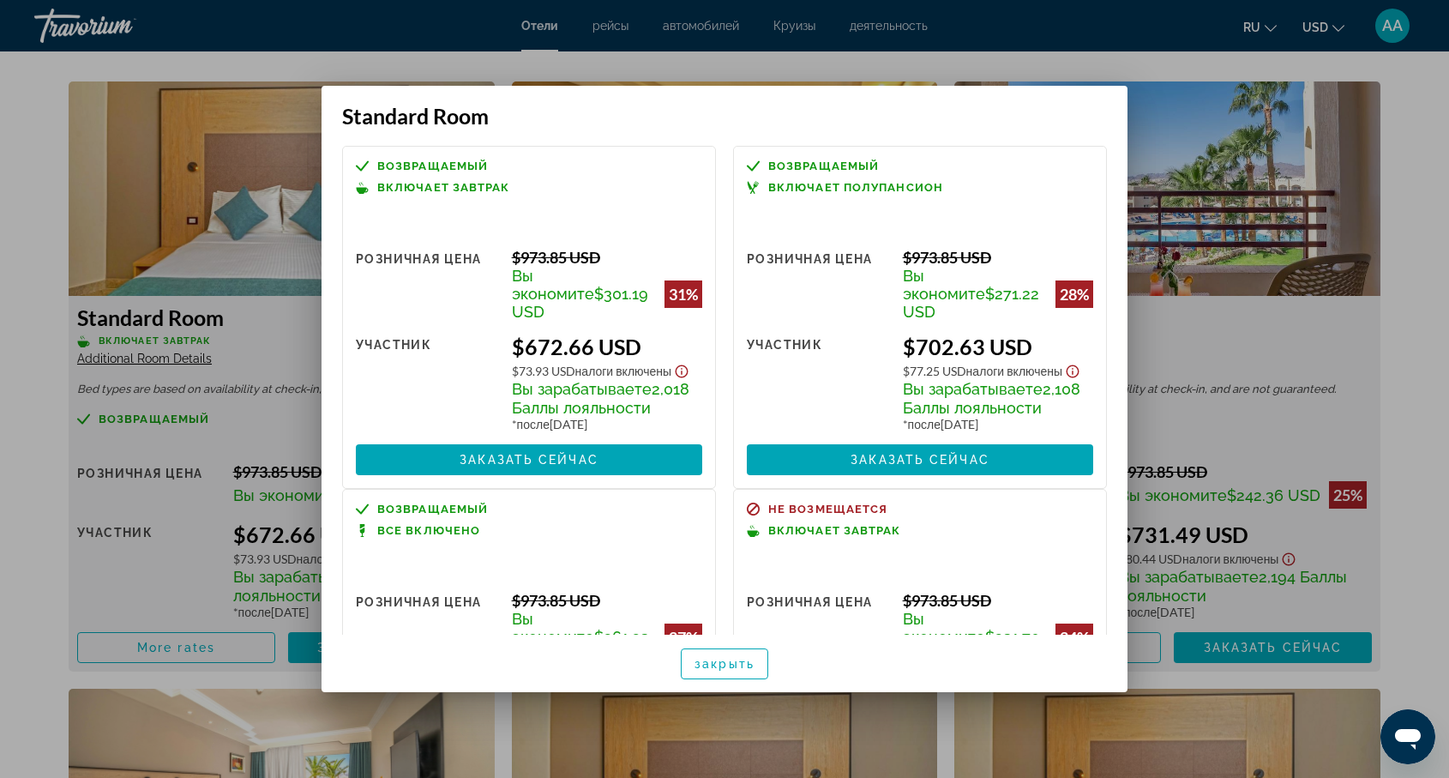
scroll to position [0, 0]
click at [265, 239] on div at bounding box center [724, 389] width 1449 height 778
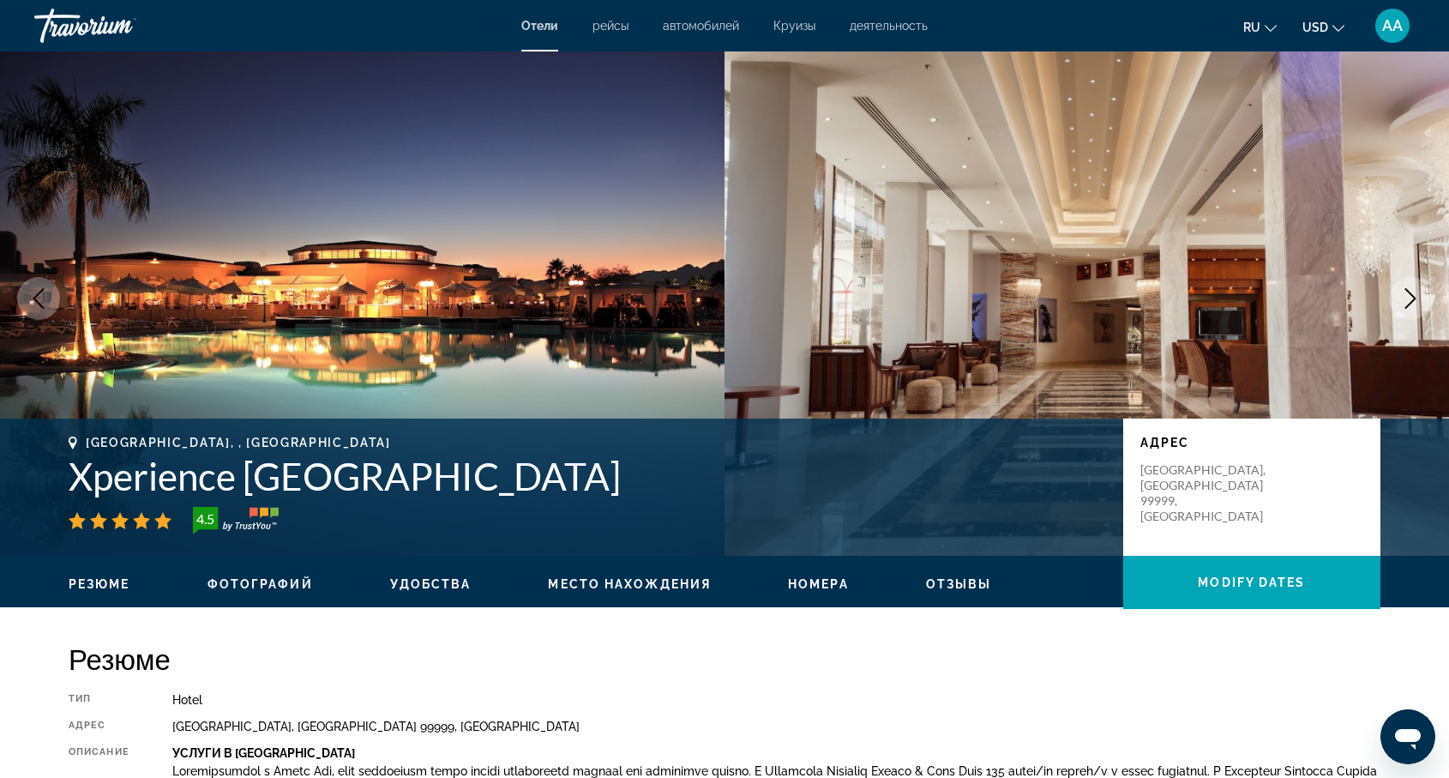
scroll to position [16, 0]
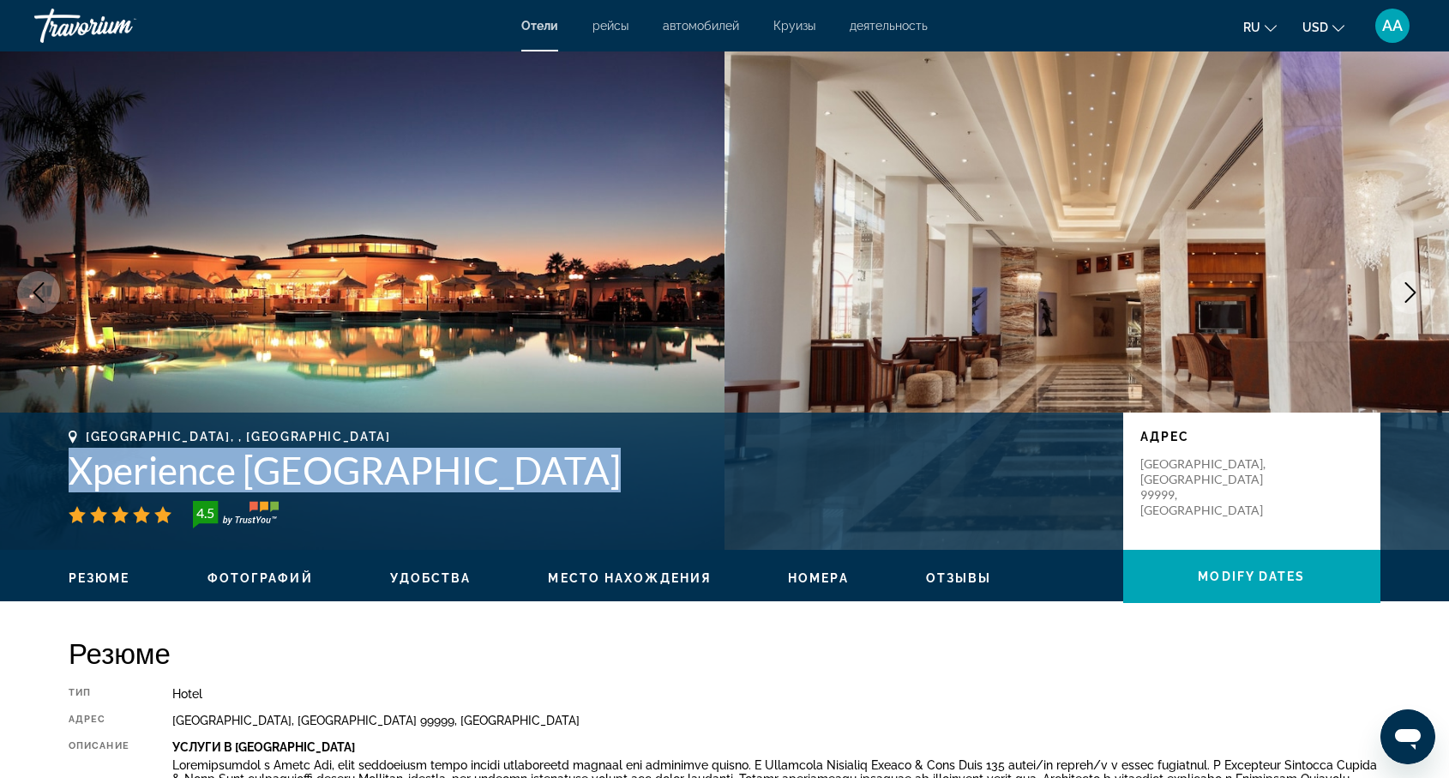
drag, startPoint x: 69, startPoint y: 472, endPoint x: 579, endPoint y: 468, distance: 509.4
click at [579, 468] on h1 "Xperience [GEOGRAPHIC_DATA]" at bounding box center [588, 470] width 1038 height 45
copy h1 "Xperience [GEOGRAPHIC_DATA]"
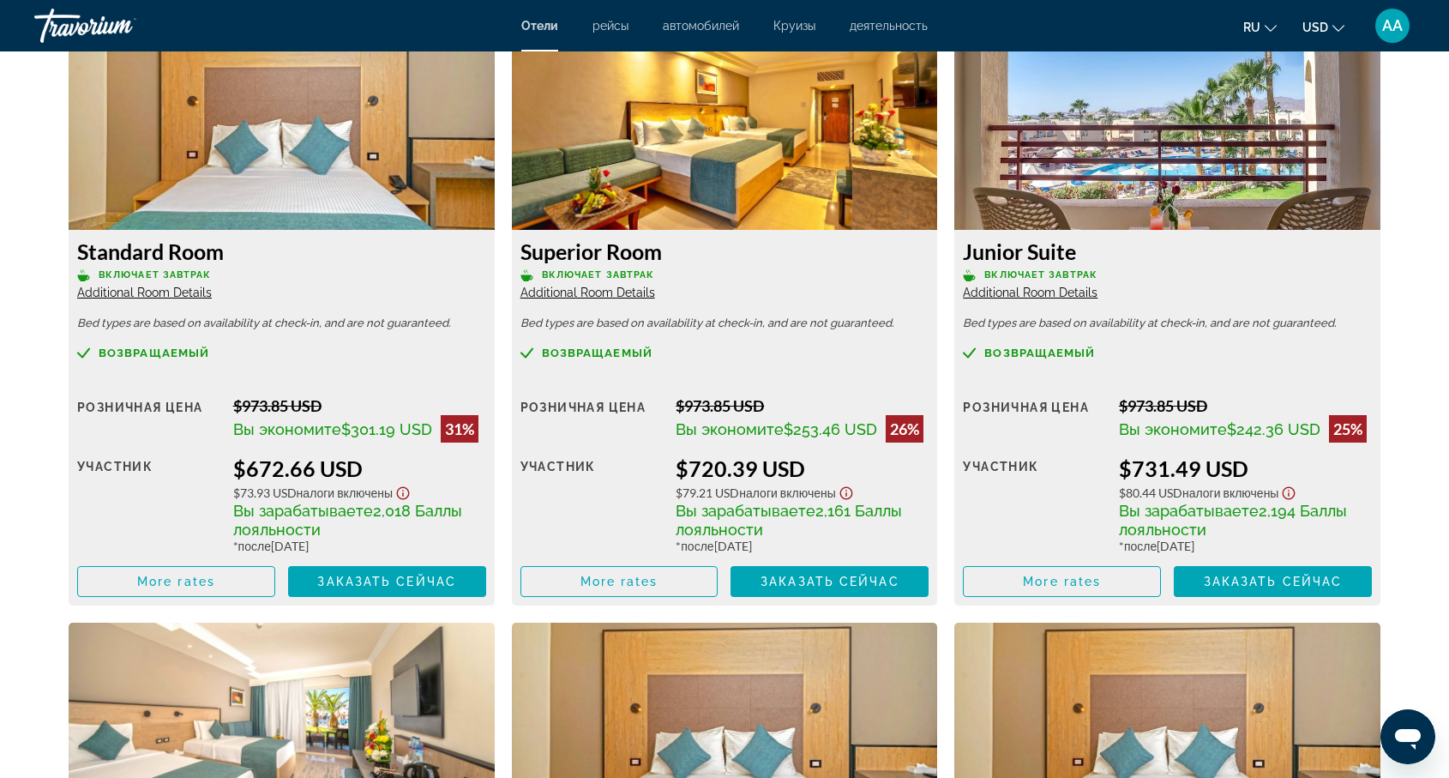
scroll to position [2379, 0]
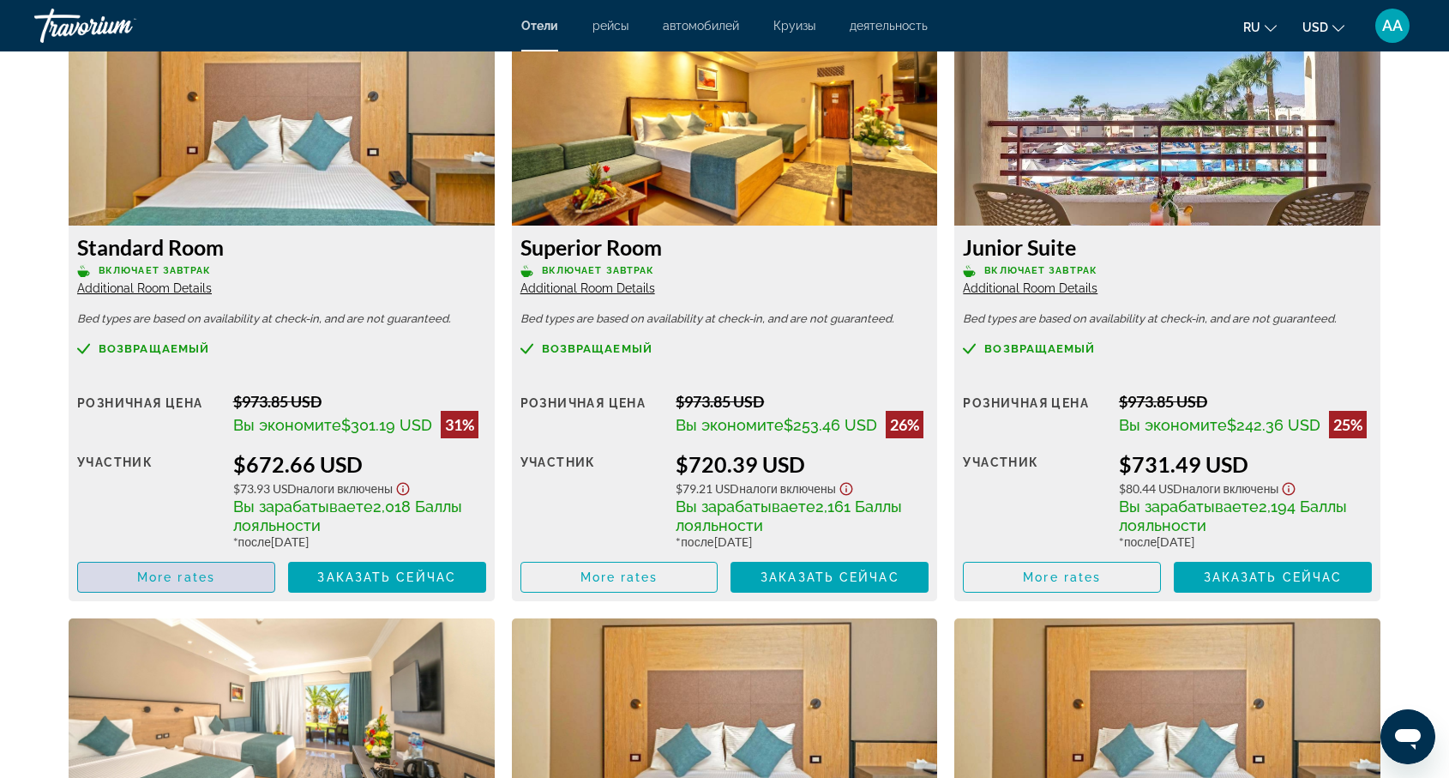
click at [176, 581] on span "More rates" at bounding box center [176, 577] width 78 height 14
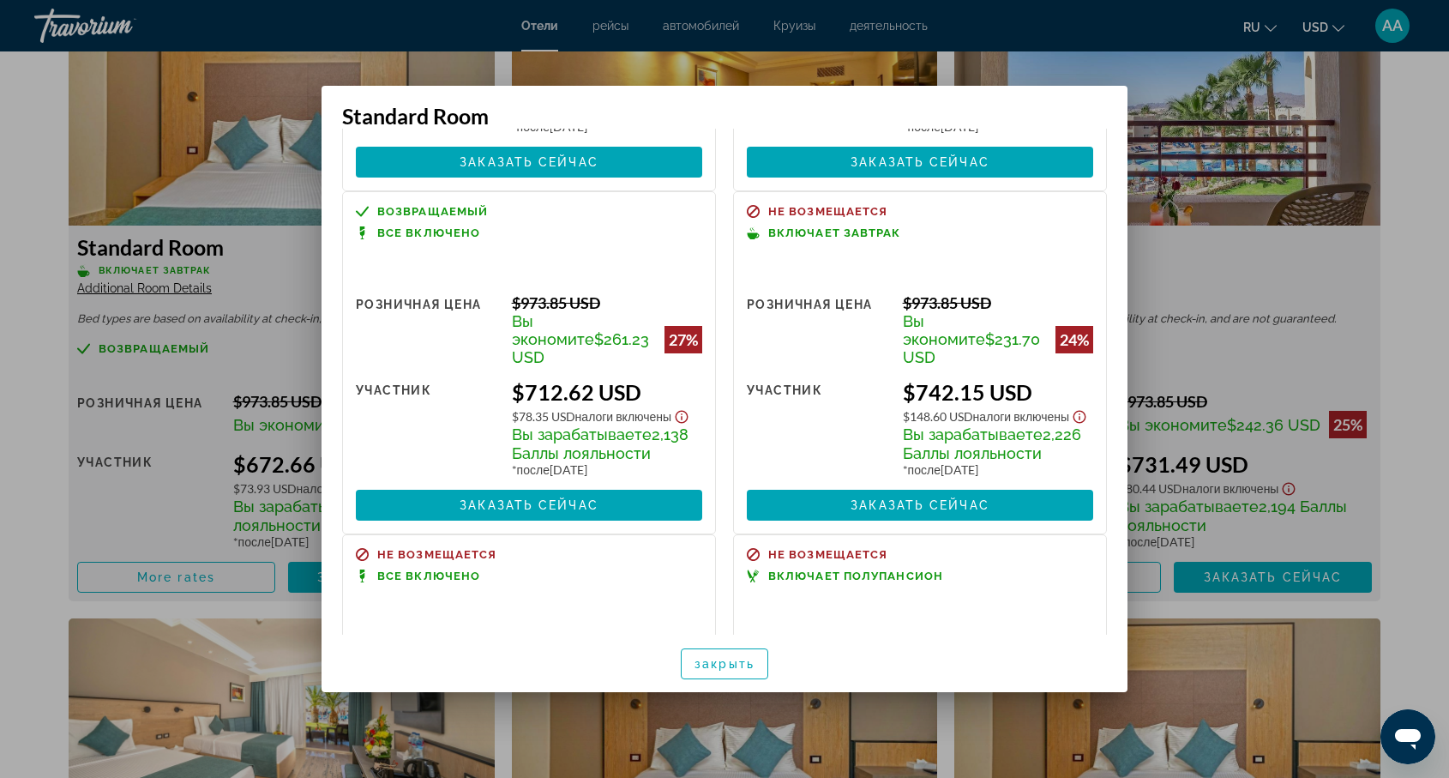
scroll to position [324, 0]
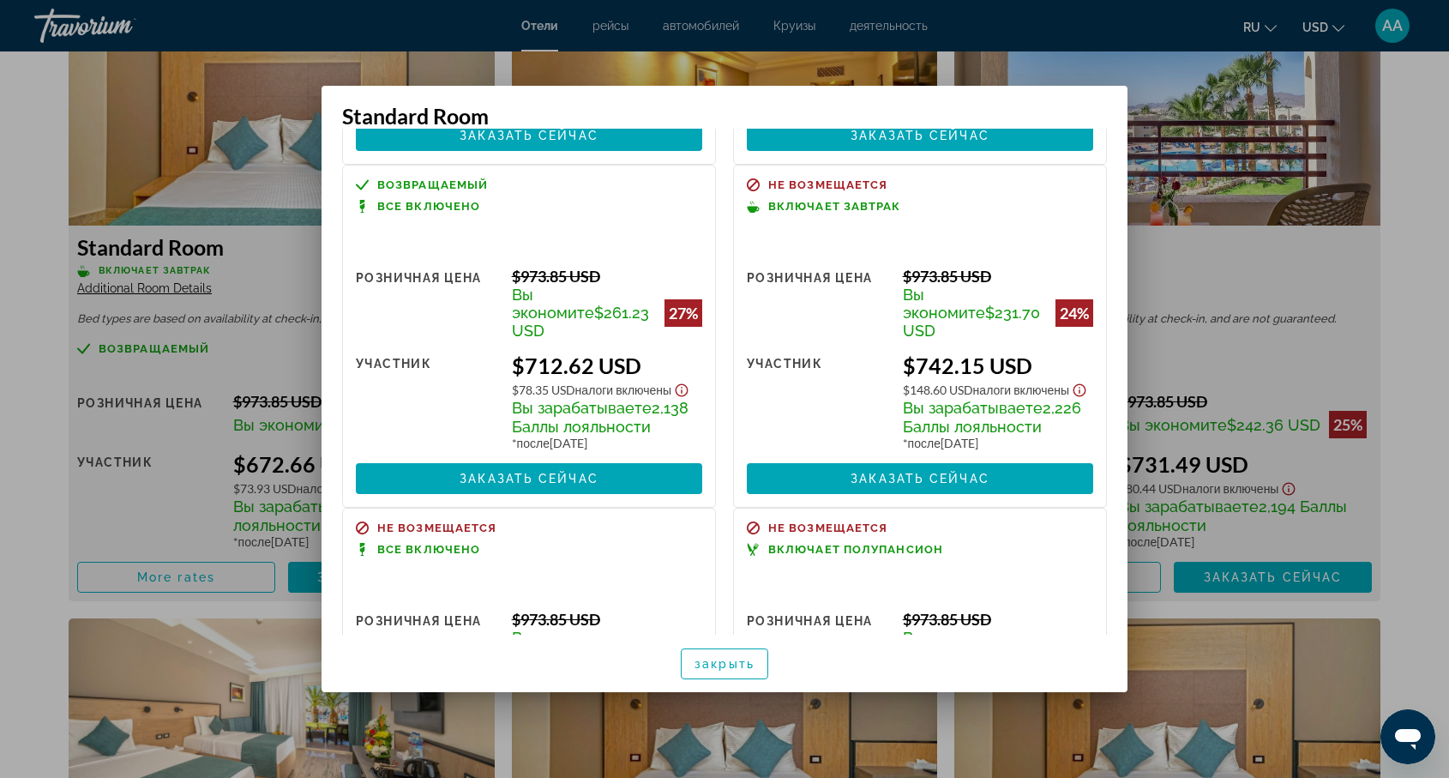
click at [261, 183] on div at bounding box center [724, 389] width 1449 height 778
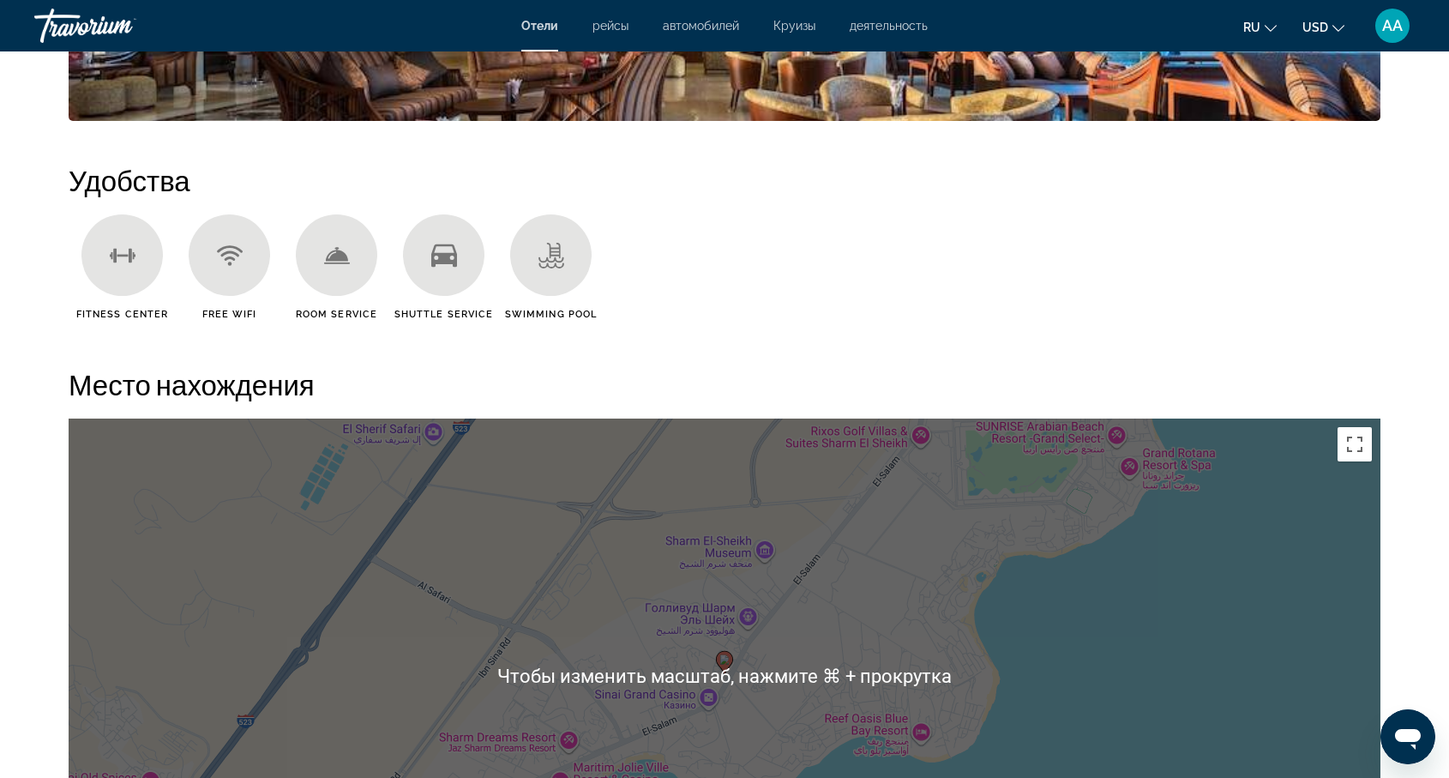
scroll to position [1198, 0]
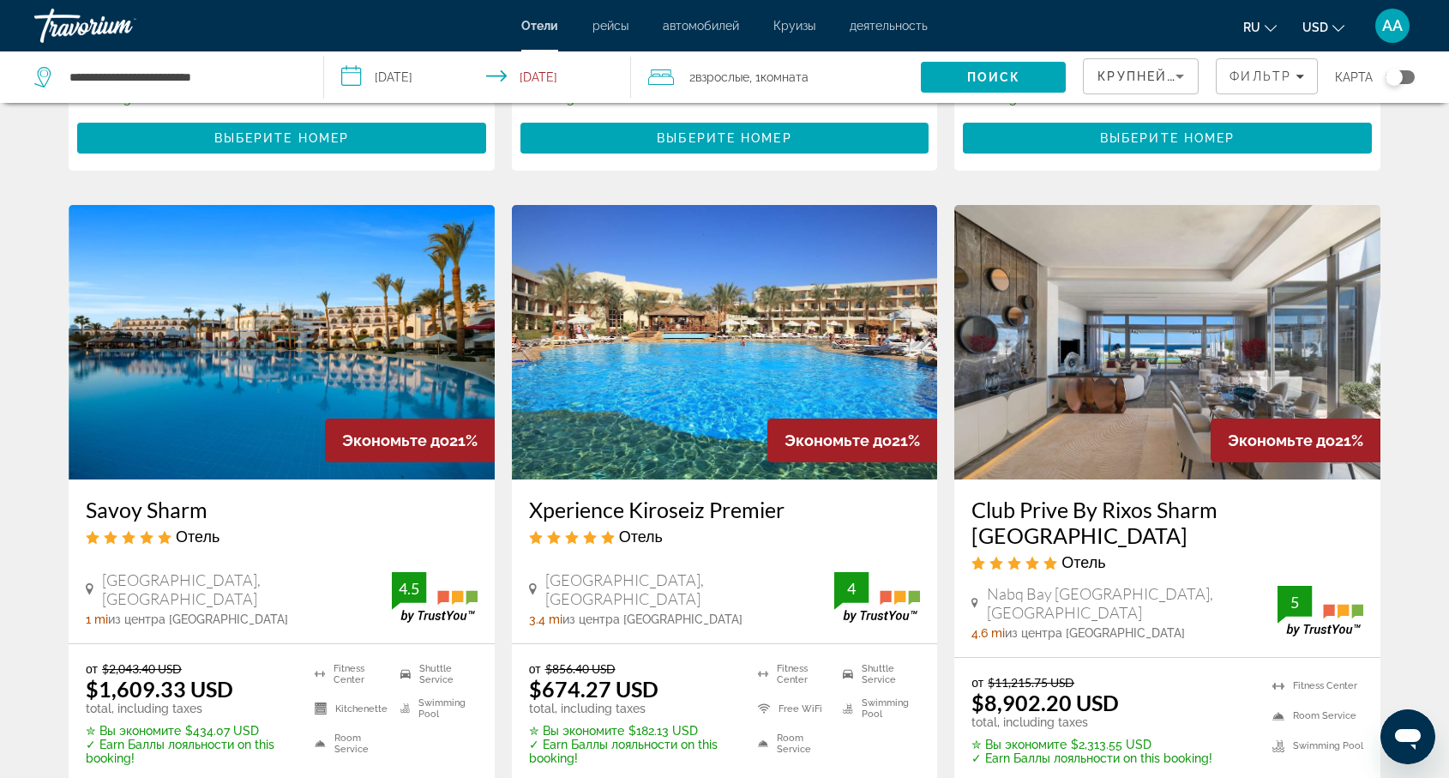
scroll to position [1898, 0]
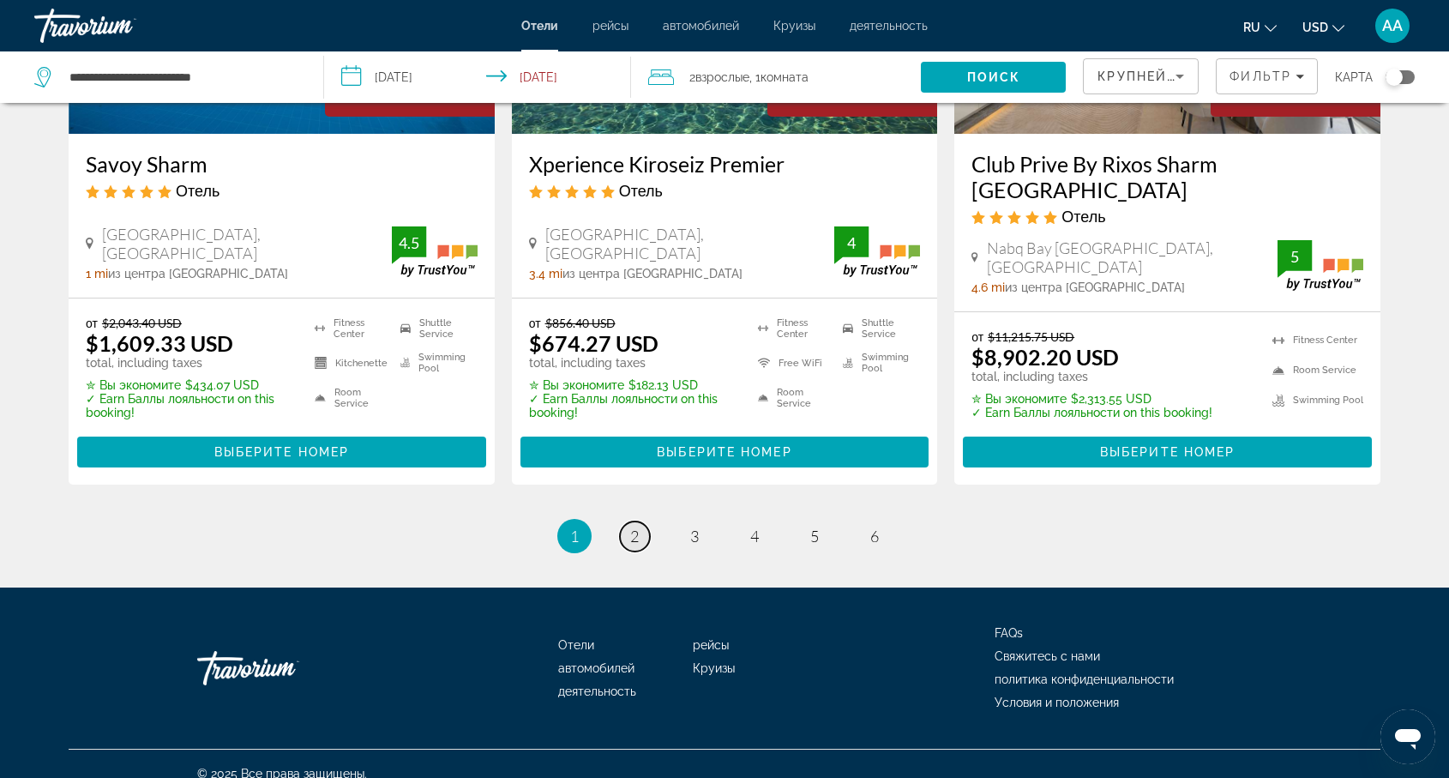
click at [630, 526] on span "2" at bounding box center [634, 535] width 9 height 19
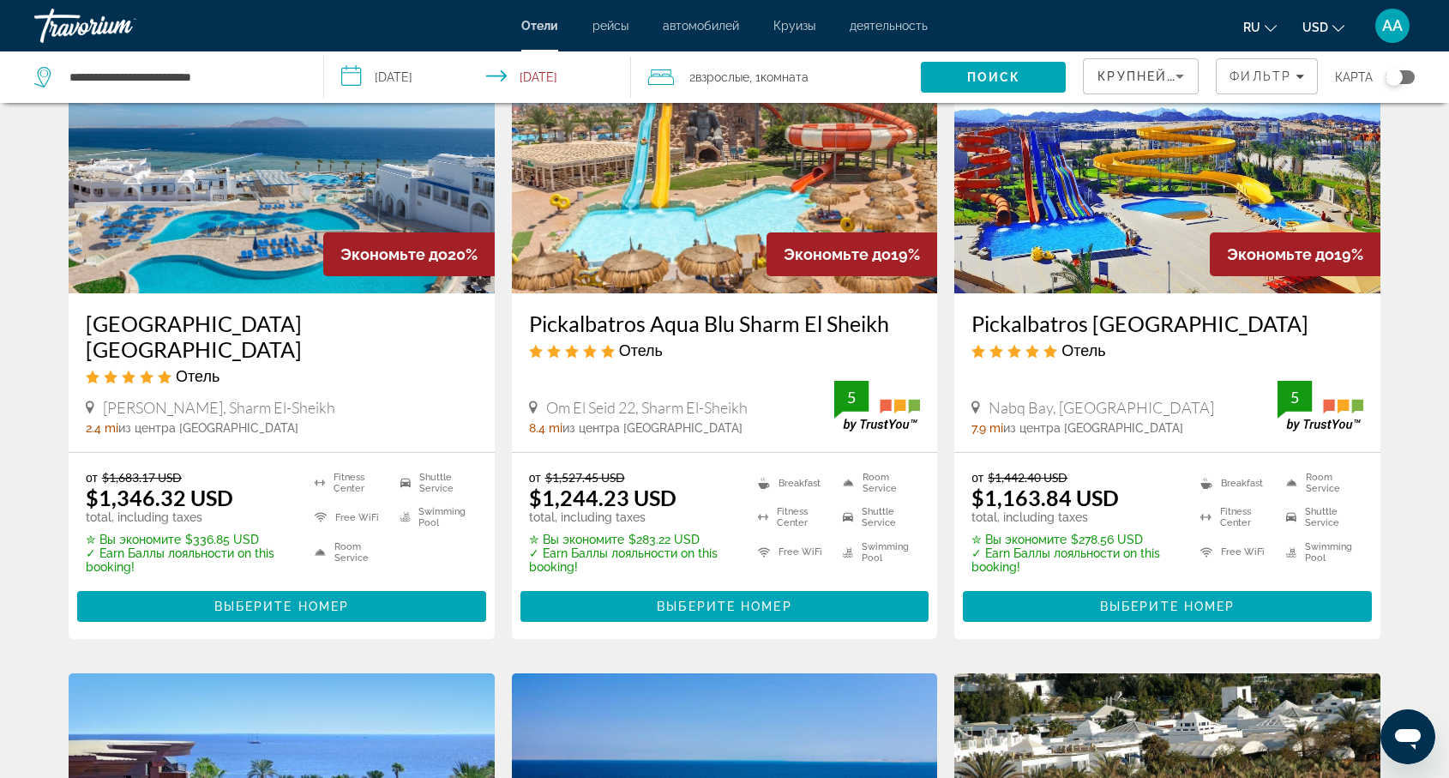
scroll to position [151, 0]
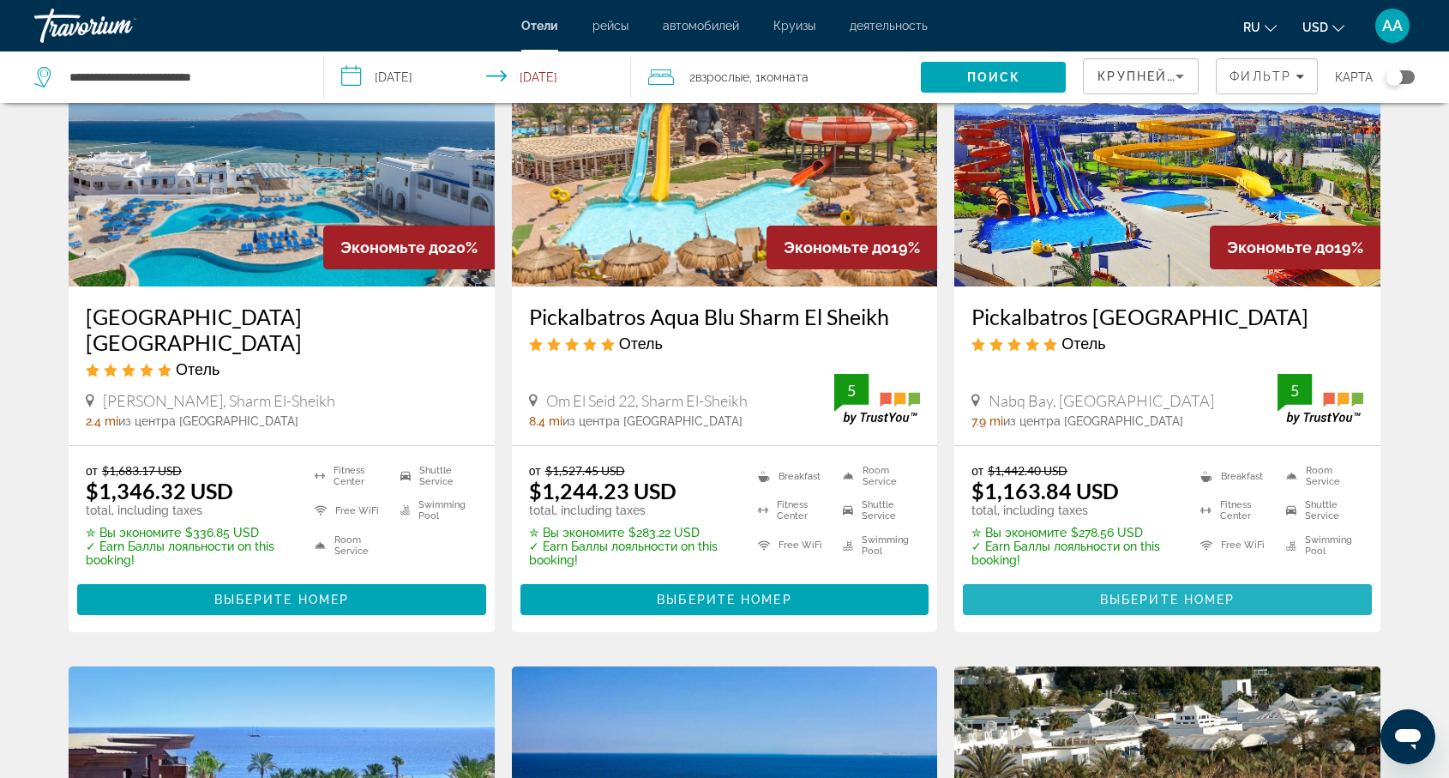
click at [1170, 606] on span "Выберите номер" at bounding box center [1167, 600] width 135 height 14
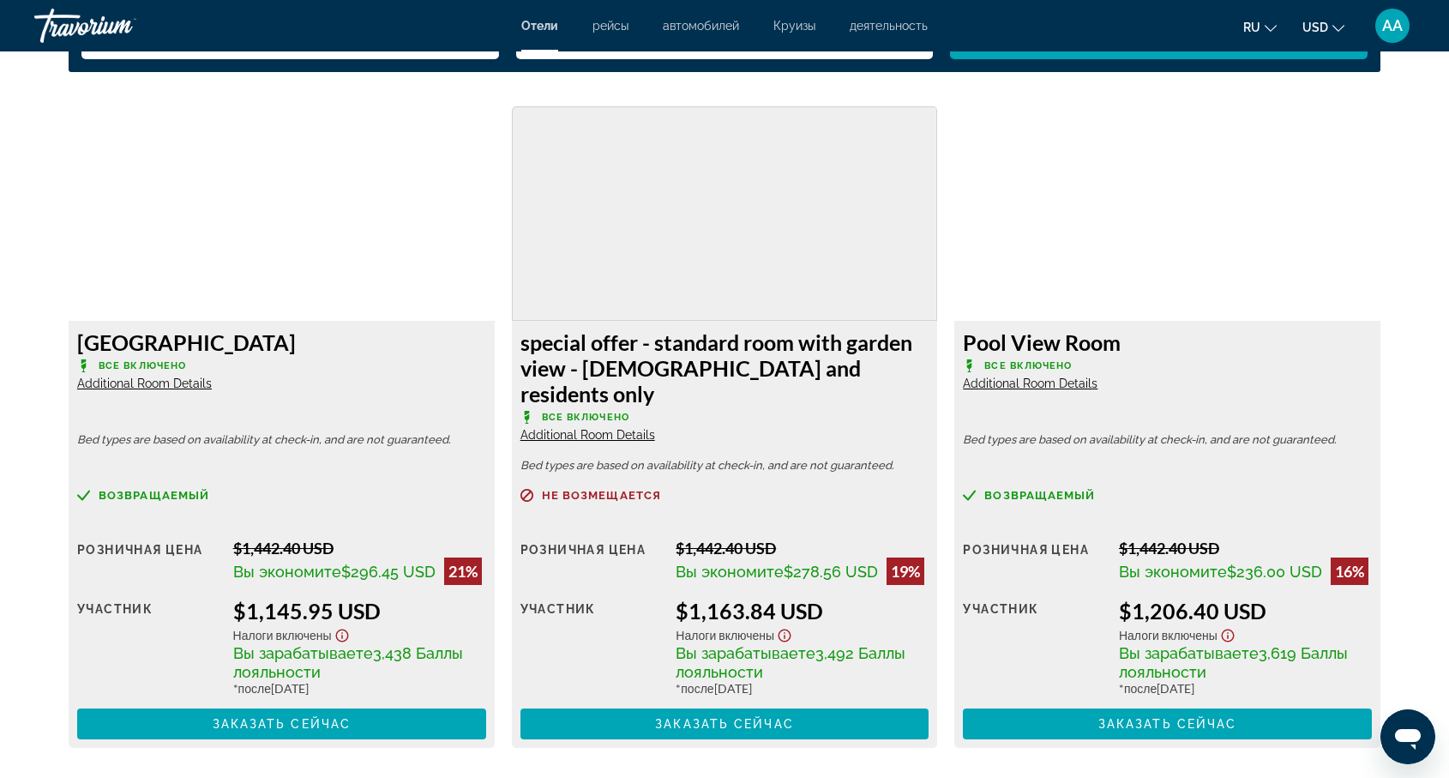
scroll to position [2225, 0]
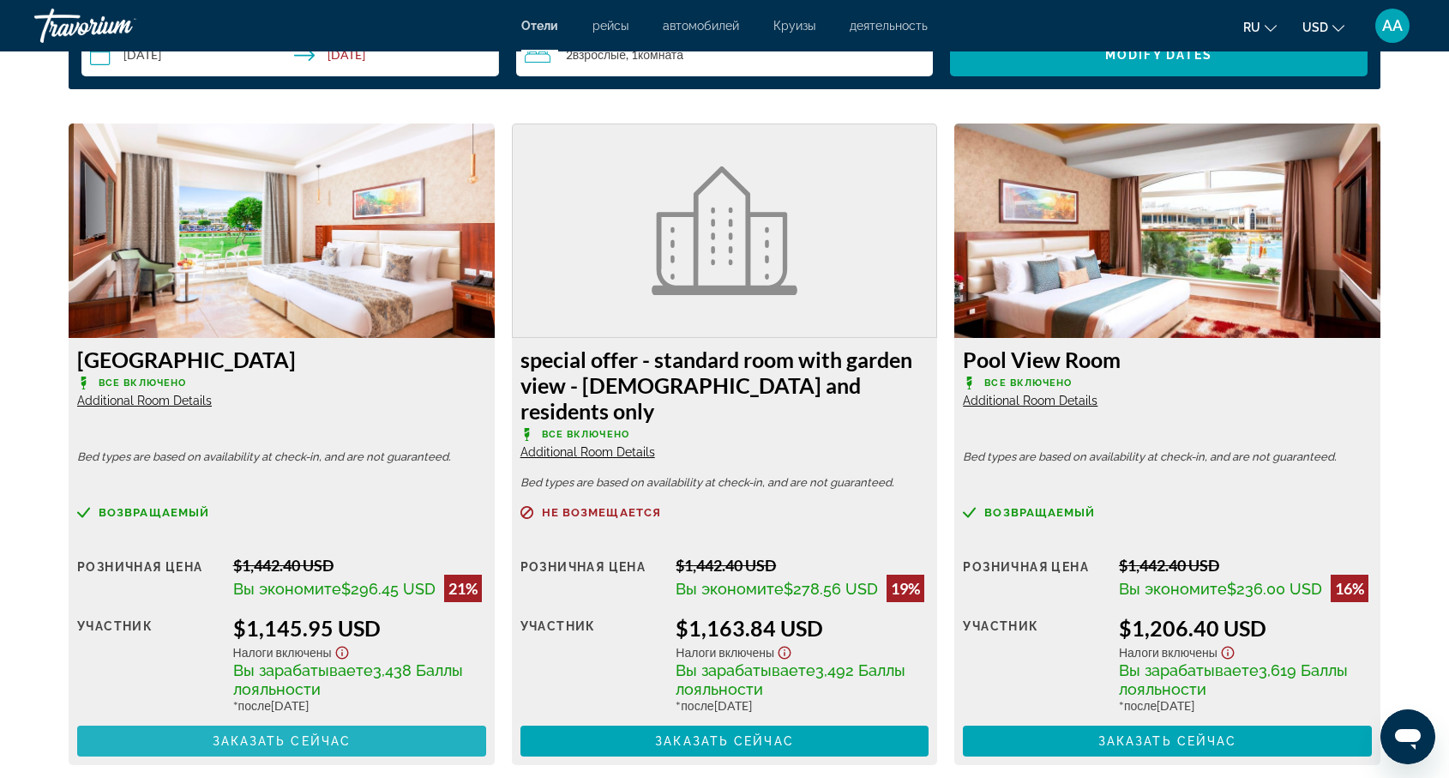
click at [246, 734] on span "Заказать сейчас" at bounding box center [282, 741] width 139 height 14
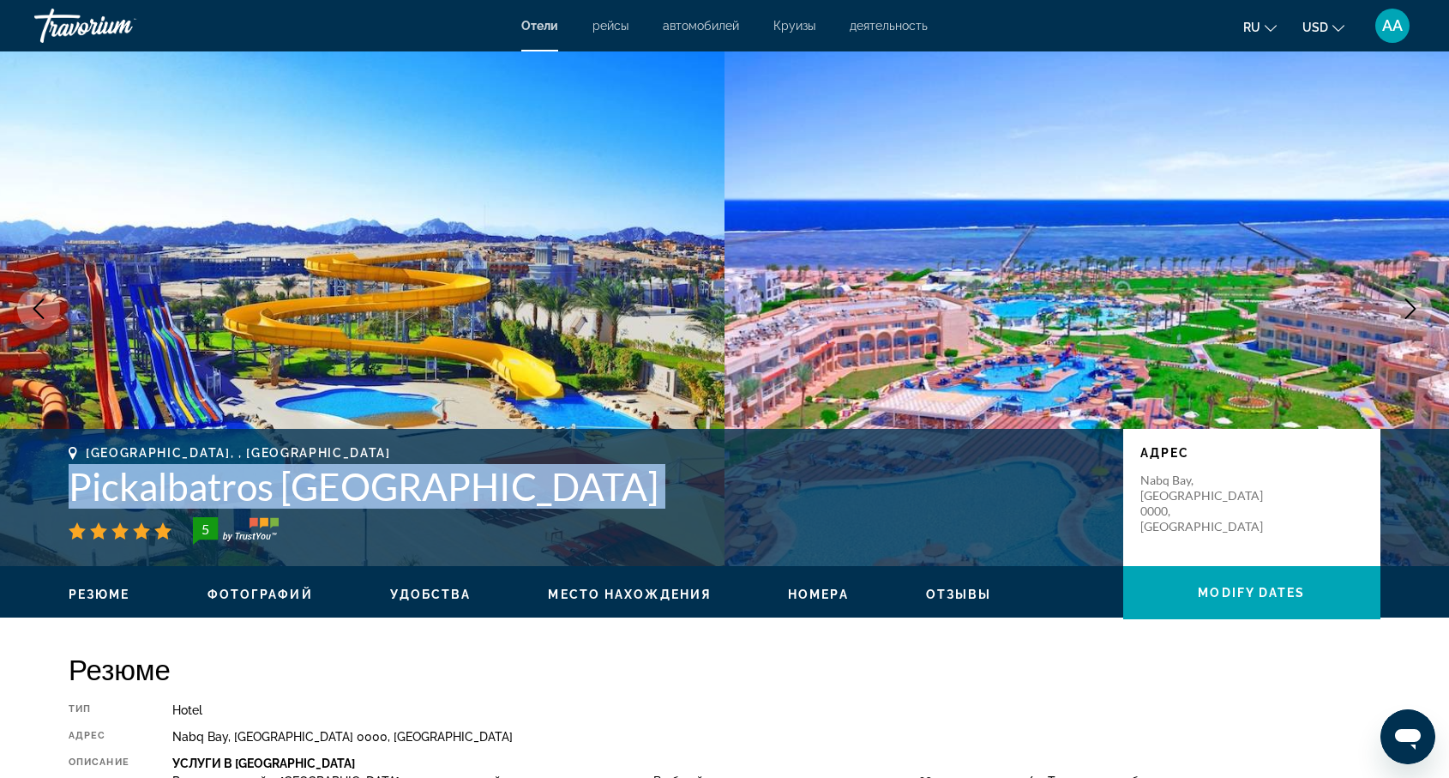
drag, startPoint x: 64, startPoint y: 484, endPoint x: 845, endPoint y: 512, distance: 781.7
click at [845, 512] on div "[GEOGRAPHIC_DATA], , [GEOGRAPHIC_DATA] Pickalbatros Royal Moderna [GEOGRAPHIC_D…" at bounding box center [724, 497] width 1381 height 103
copy div "Pickalbatros [GEOGRAPHIC_DATA]"
